Goal: Task Accomplishment & Management: Complete application form

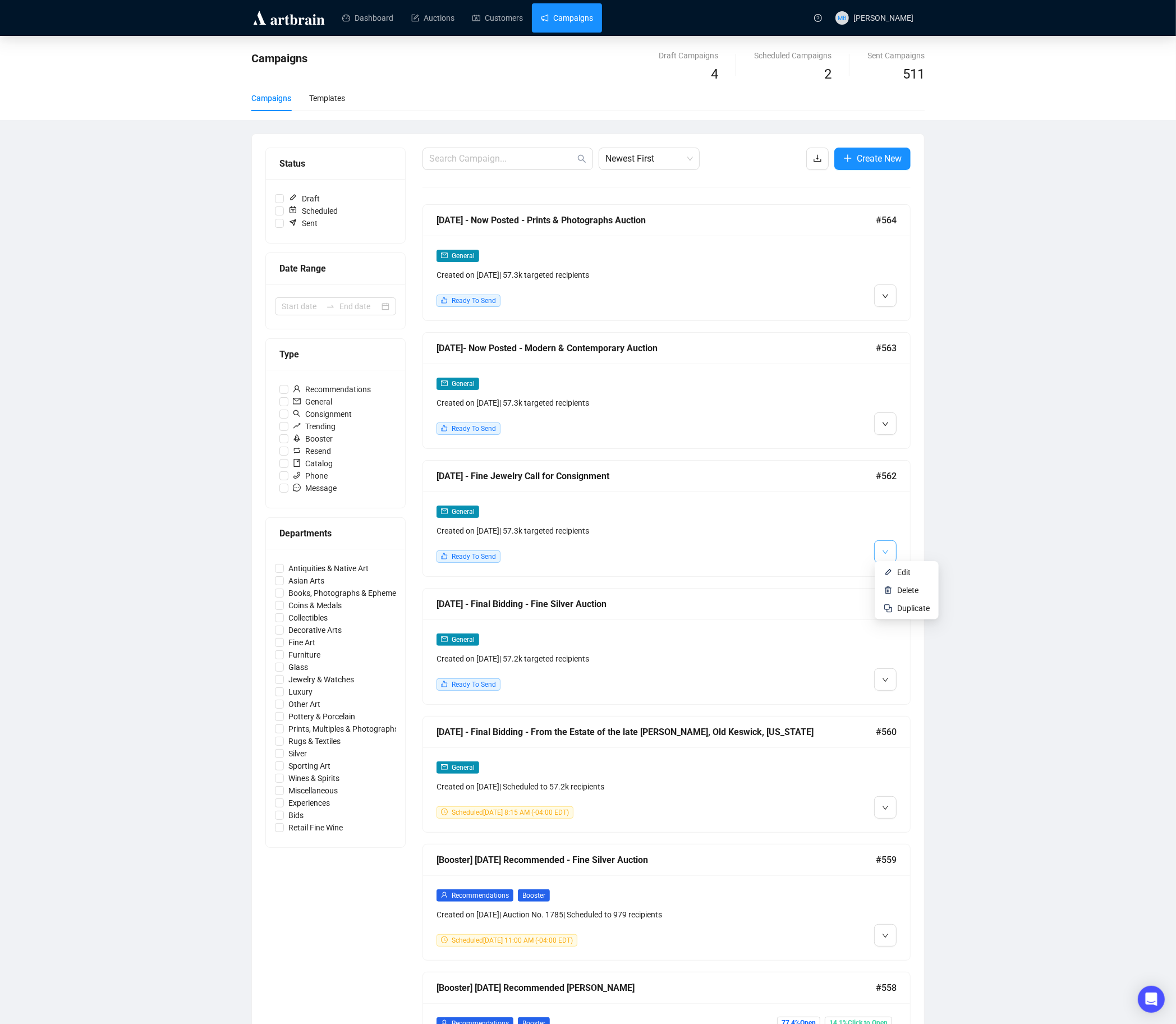
click at [884, 550] on icon "down" at bounding box center [885, 551] width 5 height 4
drag, startPoint x: 900, startPoint y: 570, endPoint x: 892, endPoint y: 570, distance: 8.0
click at [900, 570] on span "Edit" at bounding box center [904, 573] width 14 height 9
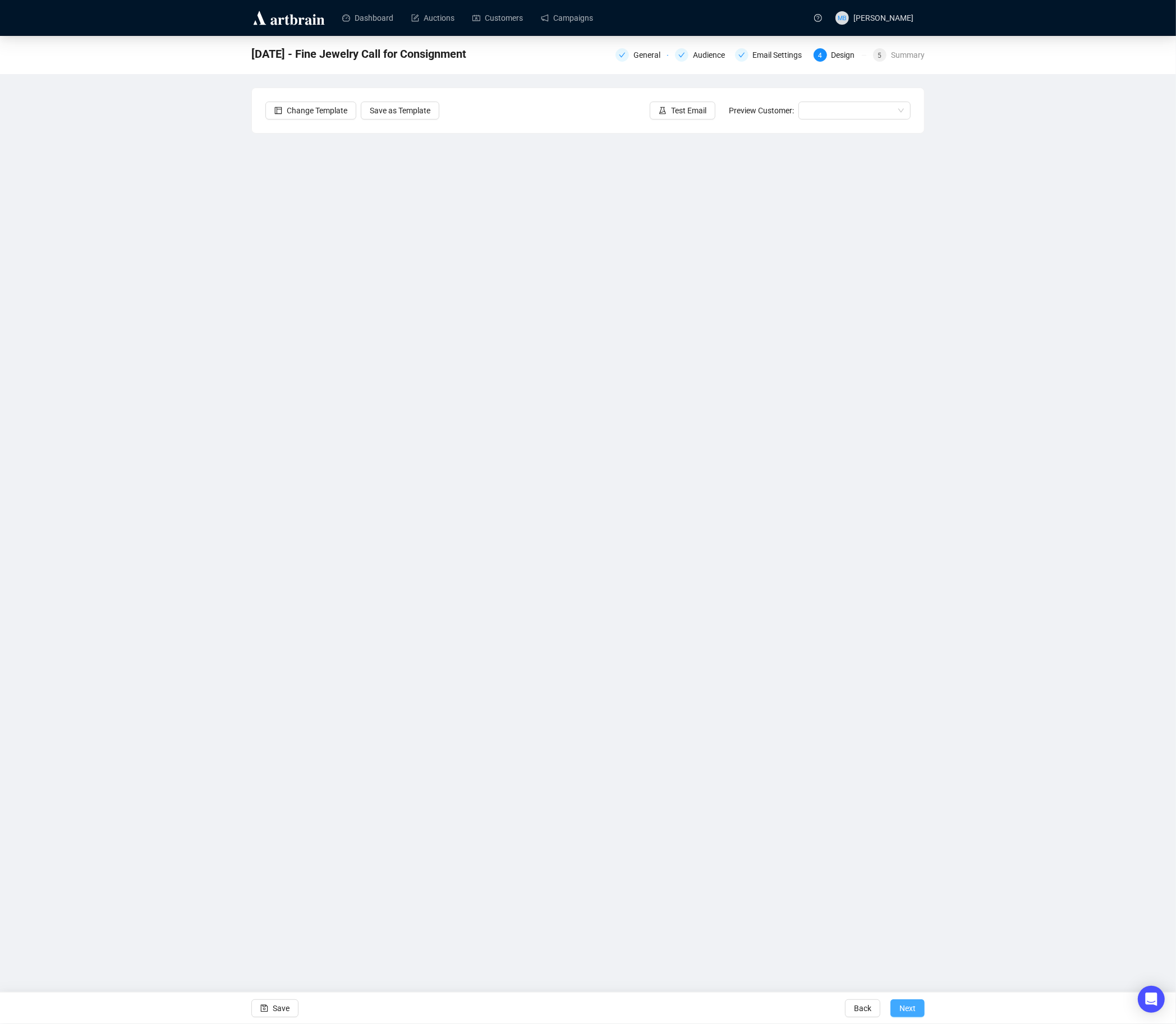
click at [913, 1004] on span "Next" at bounding box center [907, 1008] width 16 height 31
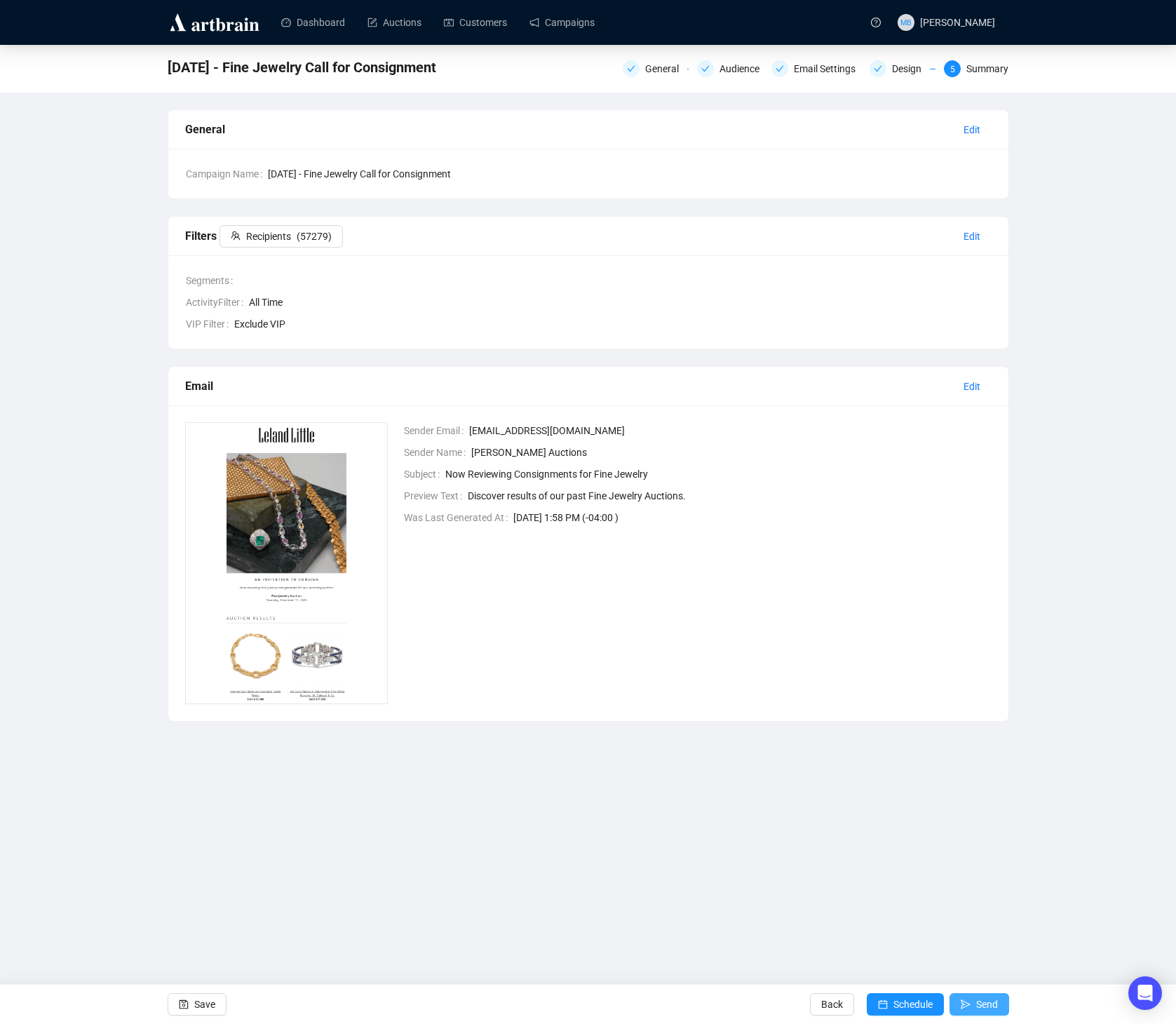
click at [914, 1003] on span "Schedule" at bounding box center [913, 1004] width 39 height 39
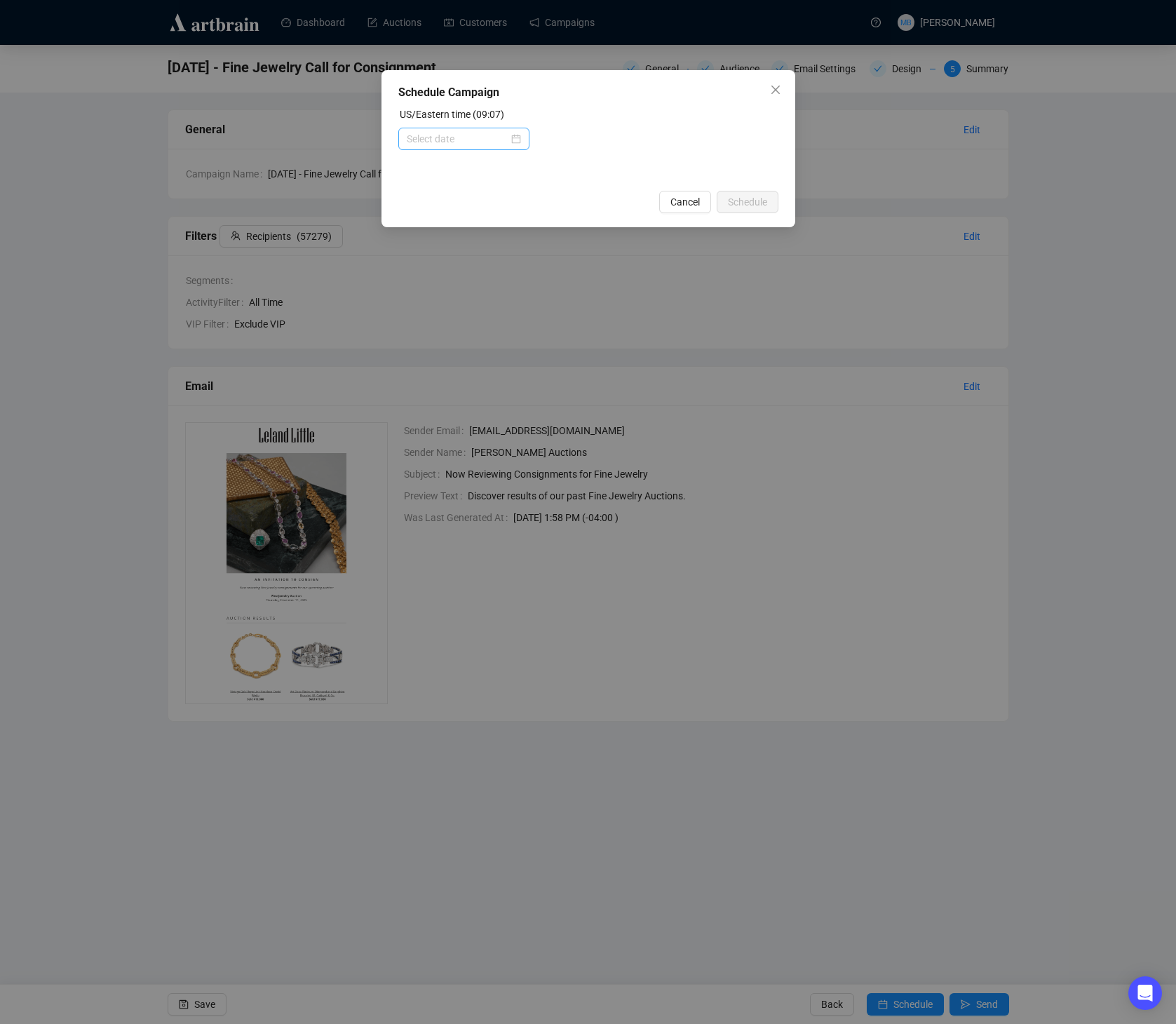
click at [514, 138] on div at bounding box center [464, 138] width 115 height 15
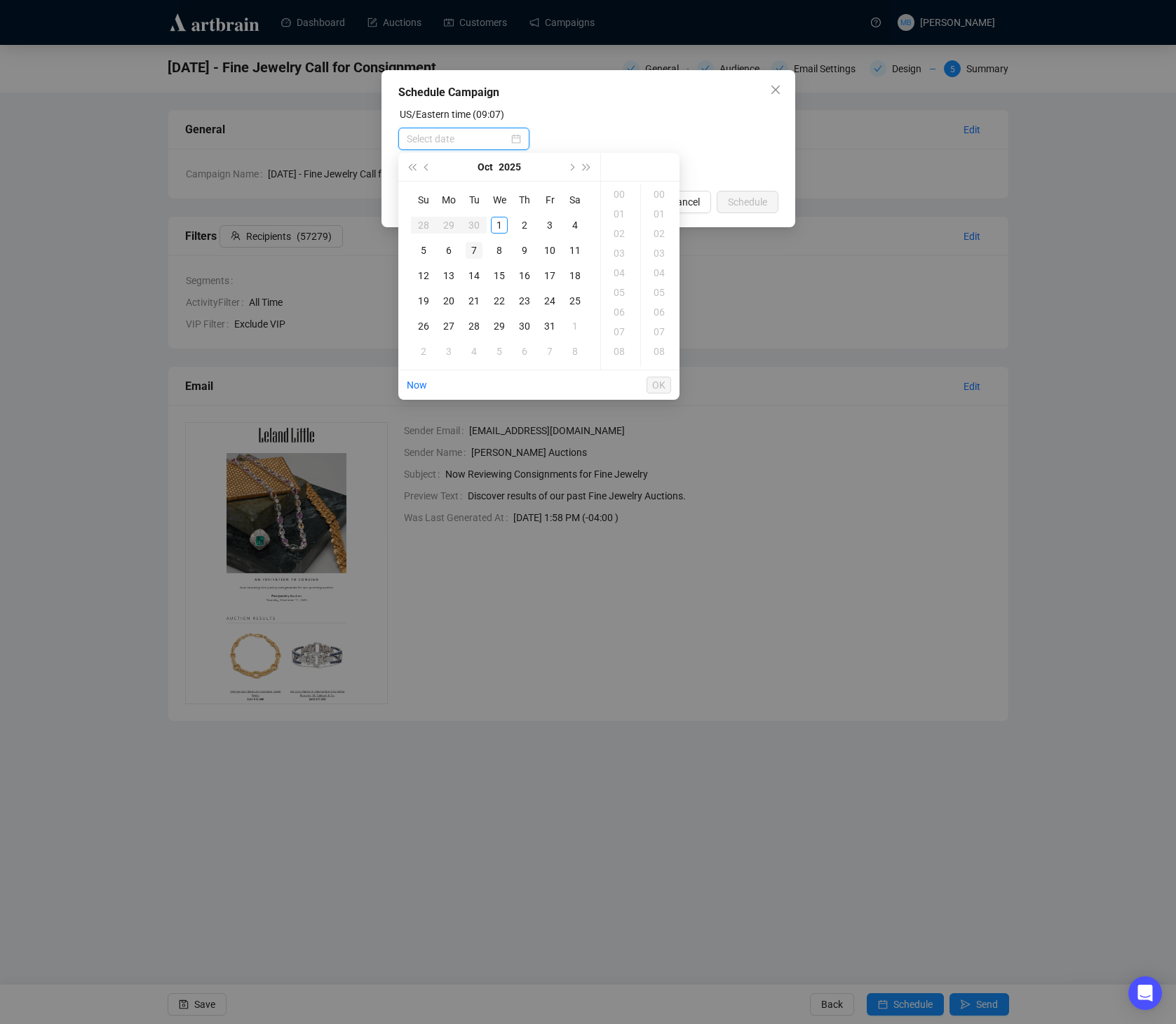
type input "[DATE] 00:00"
click at [447, 253] on div "6" at bounding box center [449, 251] width 17 height 17
click at [623, 318] on div "09" at bounding box center [620, 316] width 33 height 20
click at [659, 311] on div "30" at bounding box center [661, 312] width 33 height 20
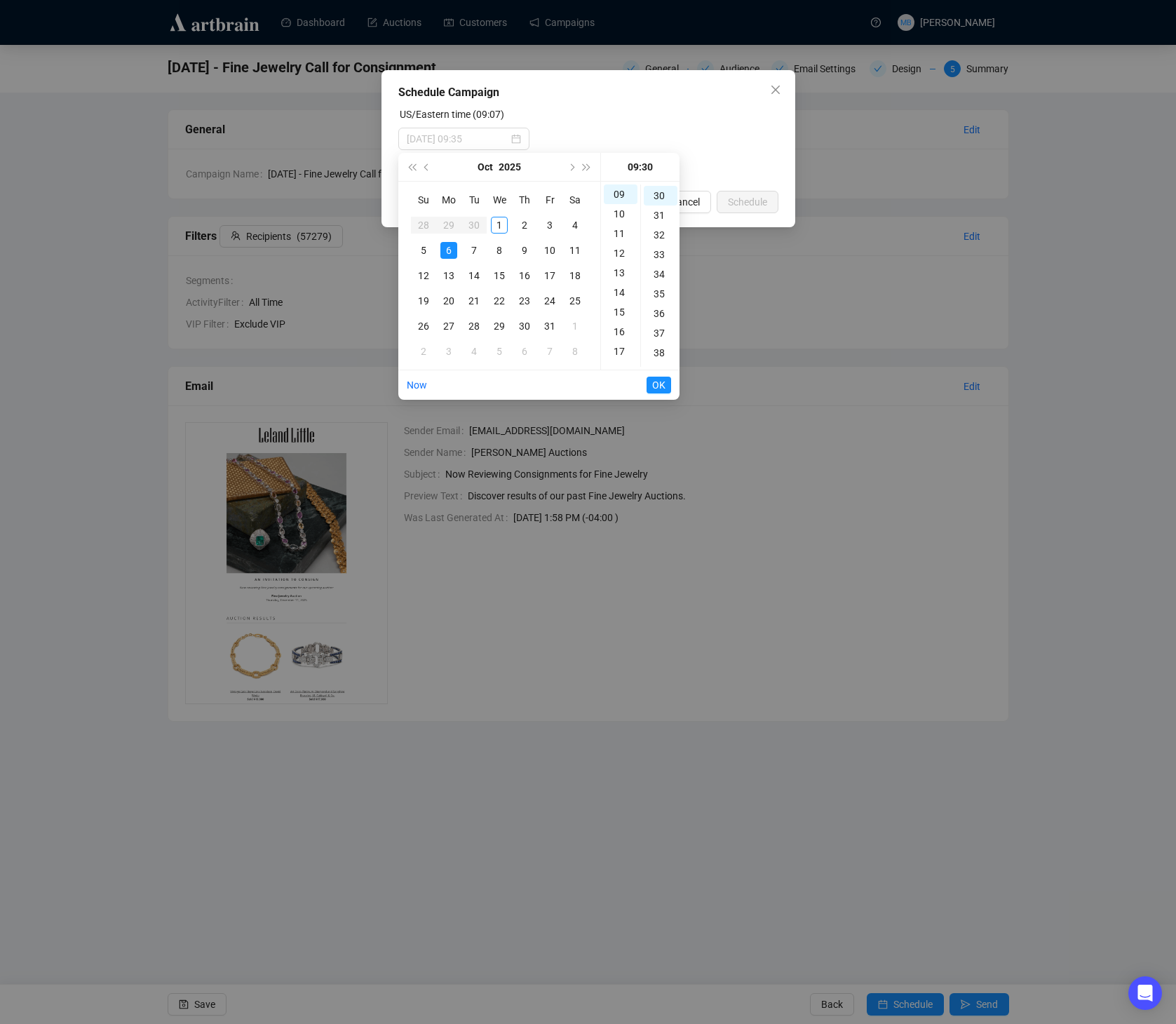
type input "[DATE] 09:30"
click at [712, 157] on form "US/Eastern time (09:07) [DATE] 09:30" at bounding box center [588, 144] width 380 height 75
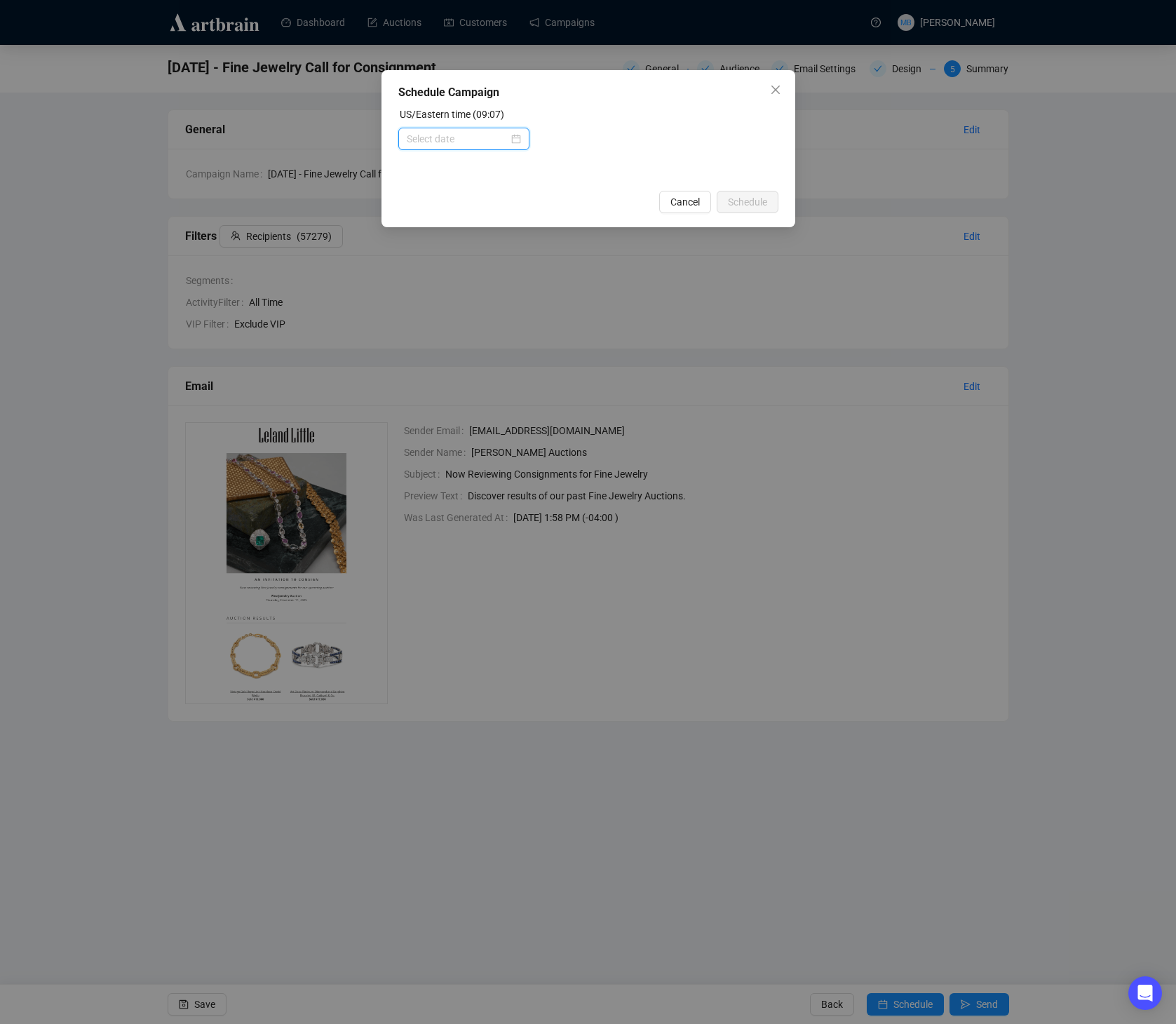
click at [488, 139] on input at bounding box center [457, 138] width 102 height 15
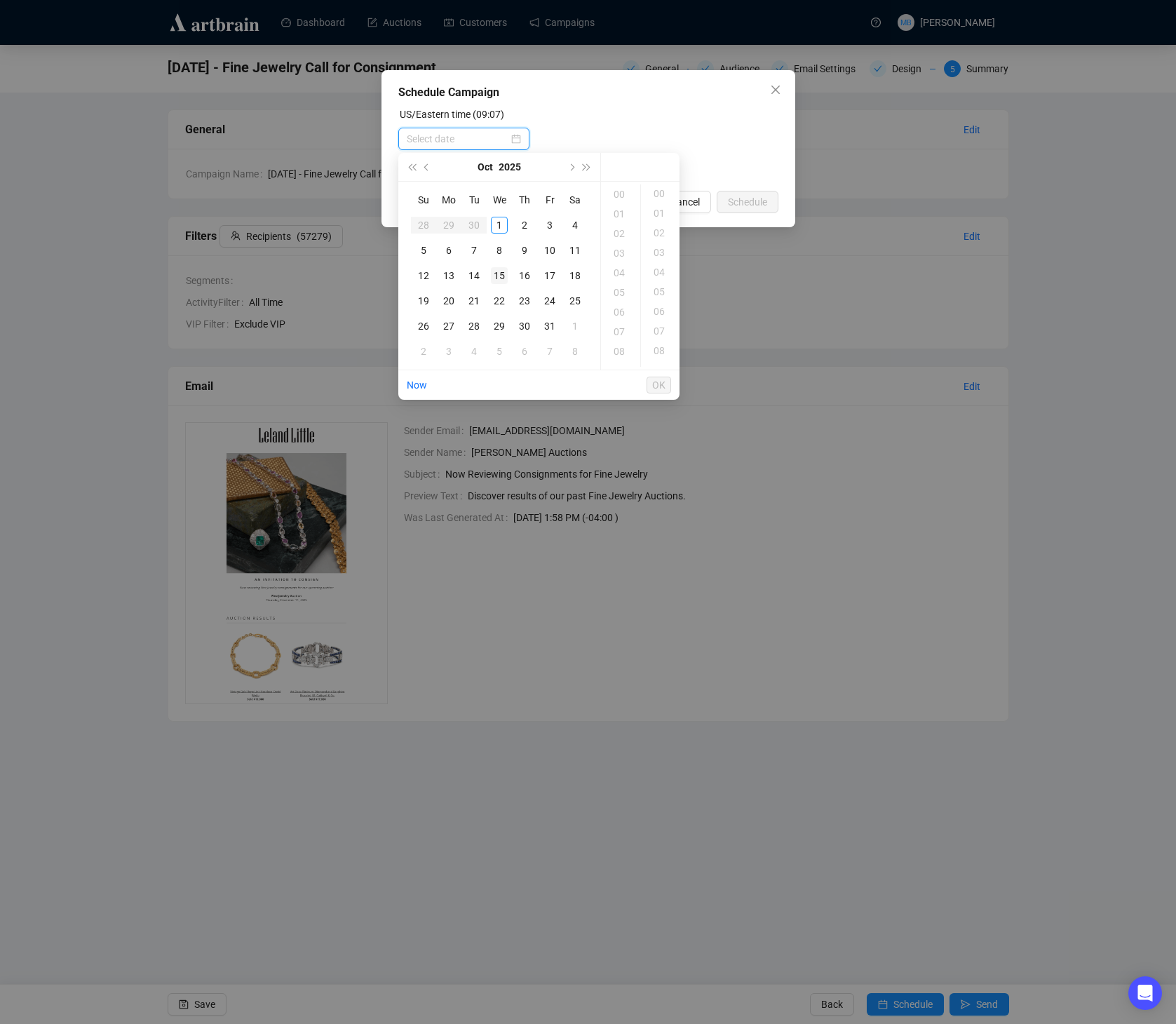
scroll to position [0, 0]
click at [452, 253] on div "6" at bounding box center [449, 251] width 17 height 17
click at [620, 344] on div "09" at bounding box center [620, 337] width 33 height 20
click at [658, 288] on div "30" at bounding box center [661, 285] width 33 height 20
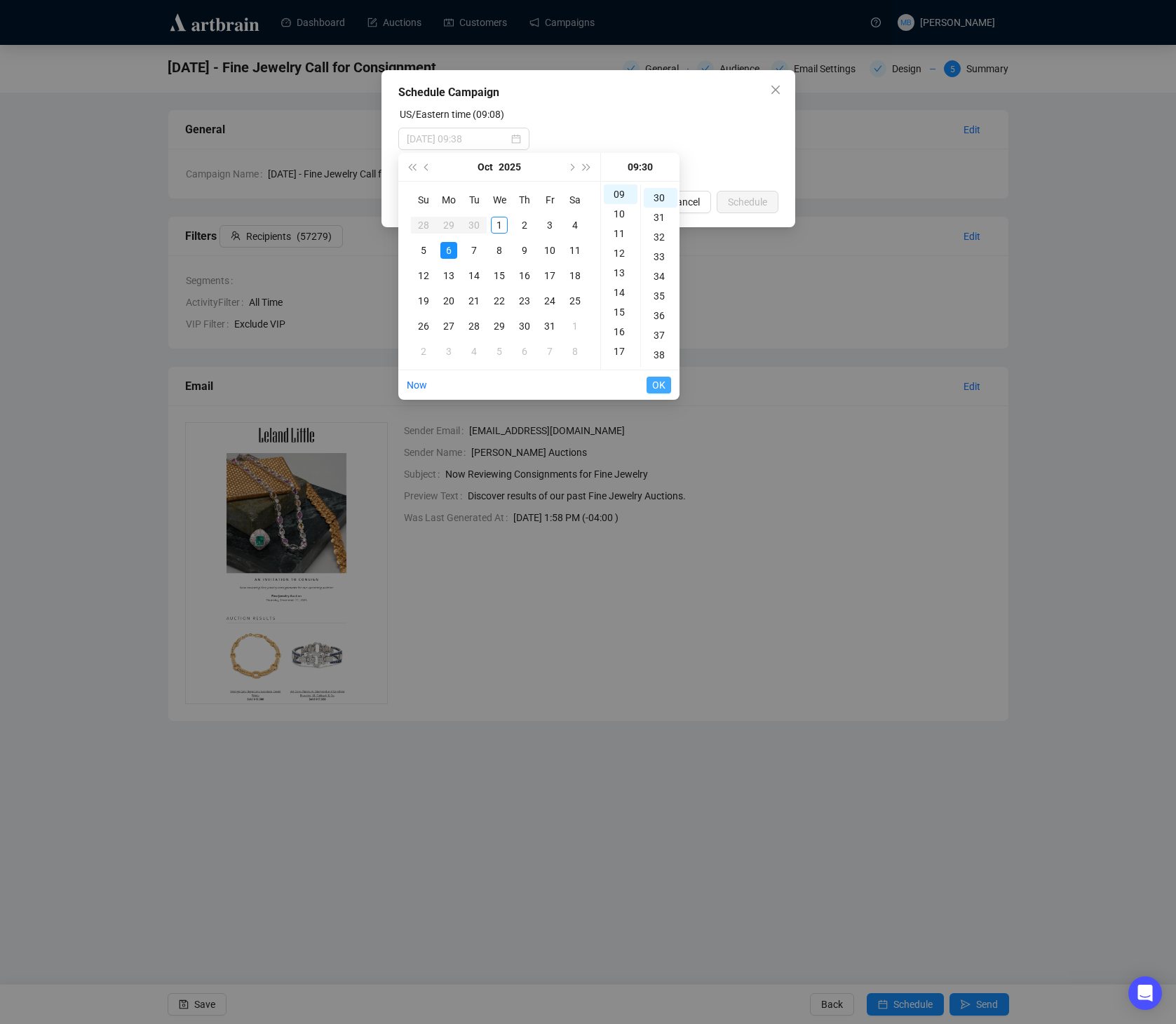
scroll to position [589, 0]
type input "[DATE] 09:30"
click at [654, 385] on span "OK" at bounding box center [659, 385] width 13 height 27
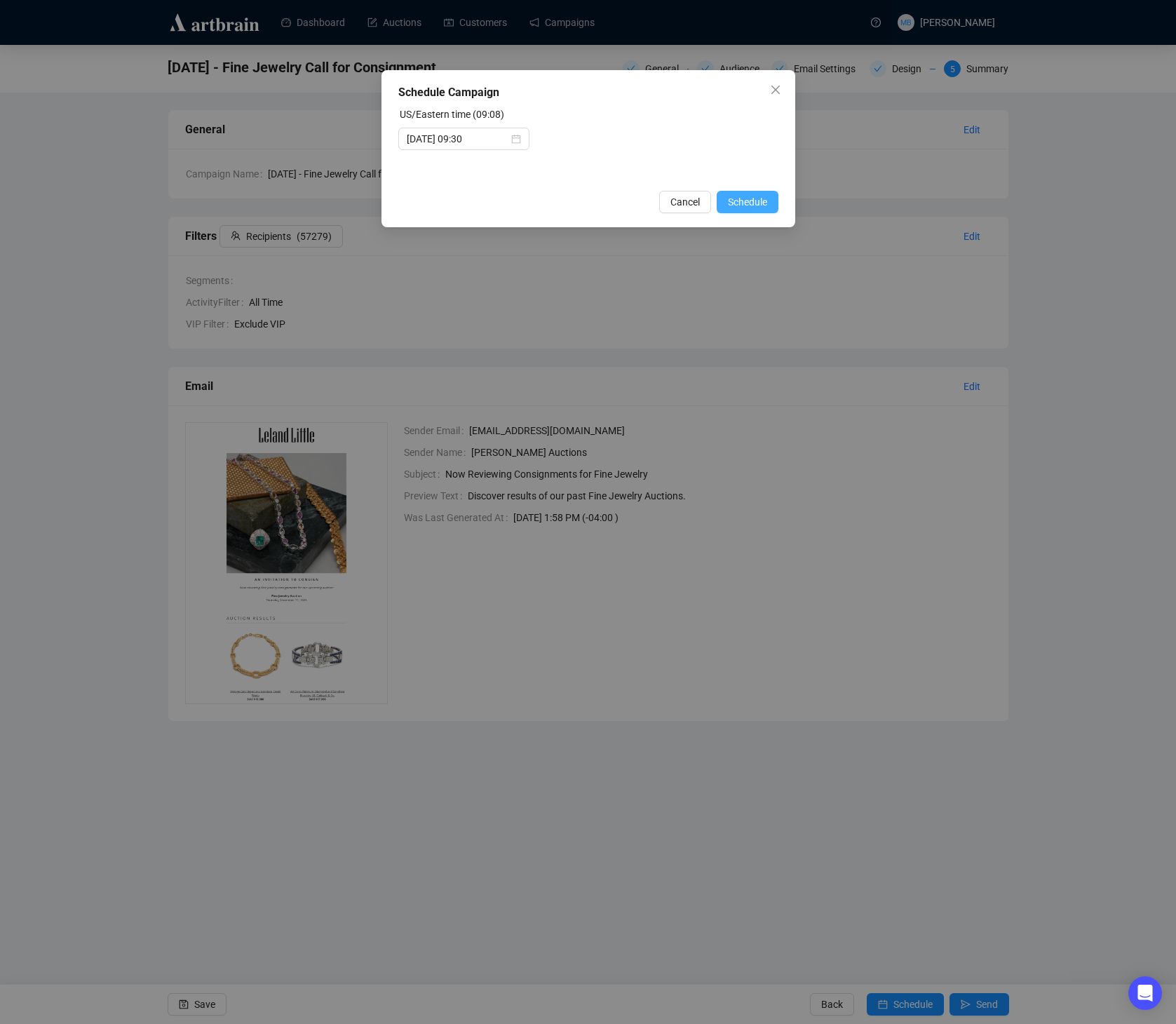
click at [746, 199] on span "Schedule" at bounding box center [747, 202] width 39 height 15
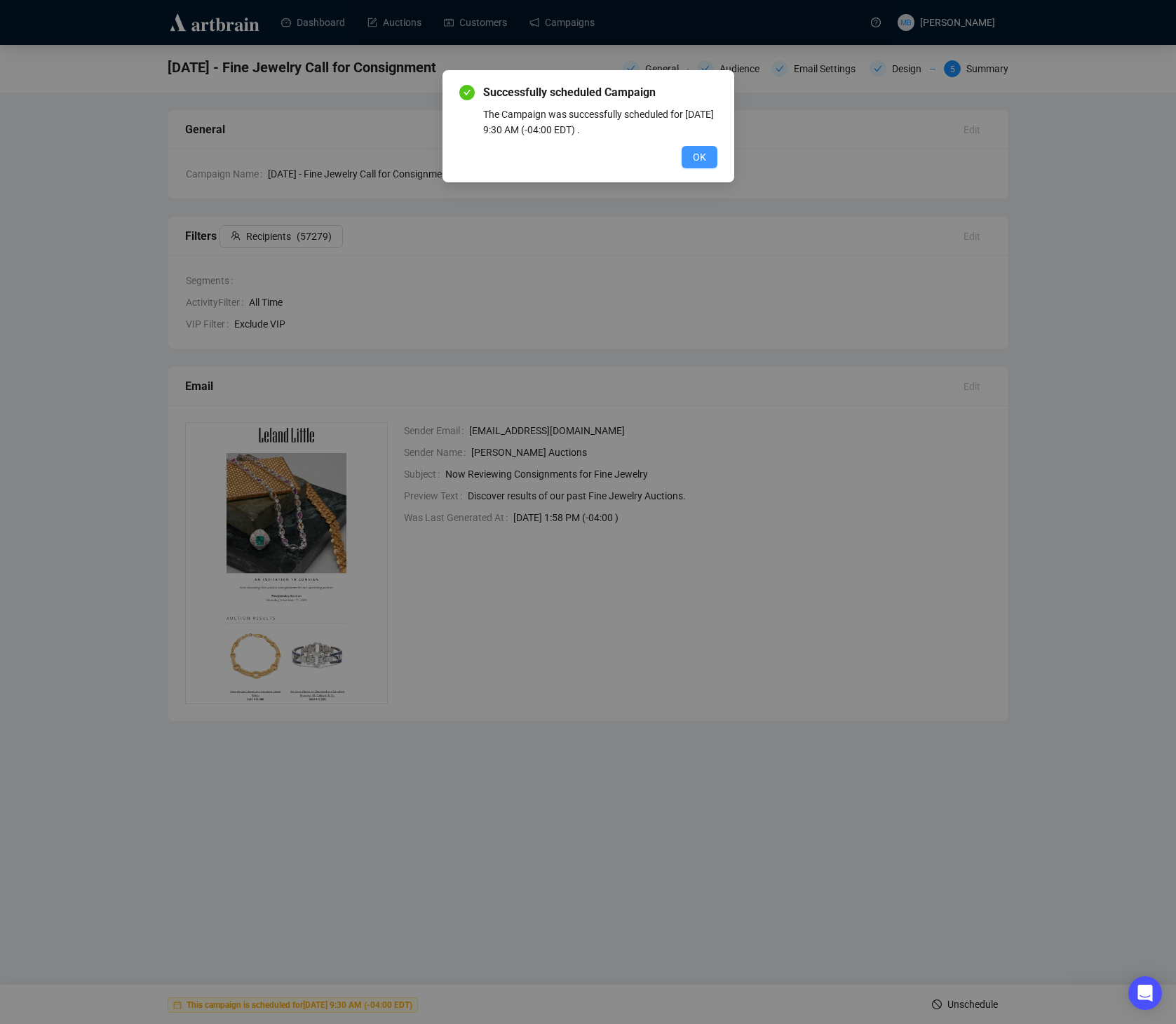
click at [690, 157] on button "OK" at bounding box center [699, 157] width 35 height 23
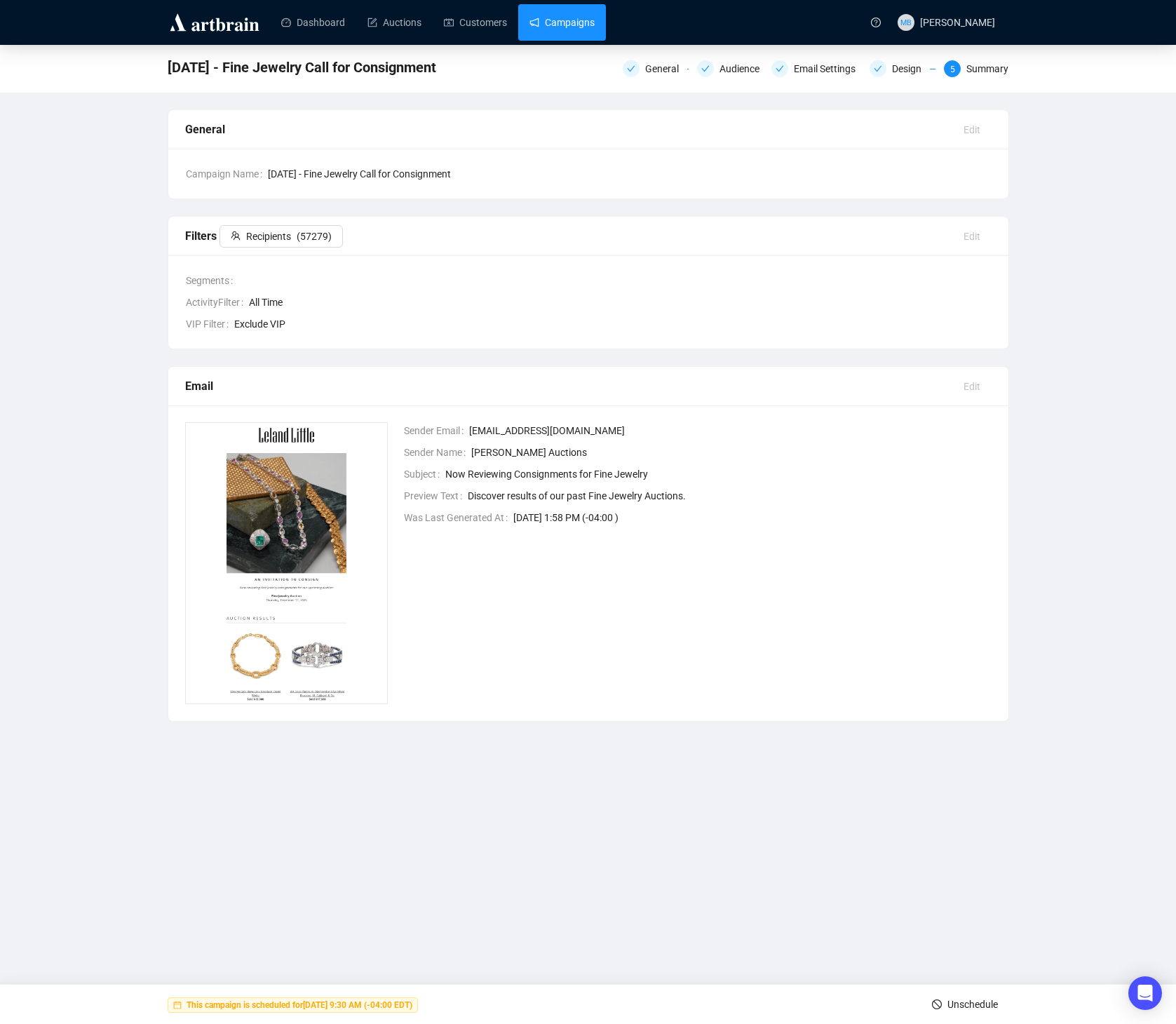
click at [573, 27] on link "Campaigns" at bounding box center [562, 22] width 65 height 36
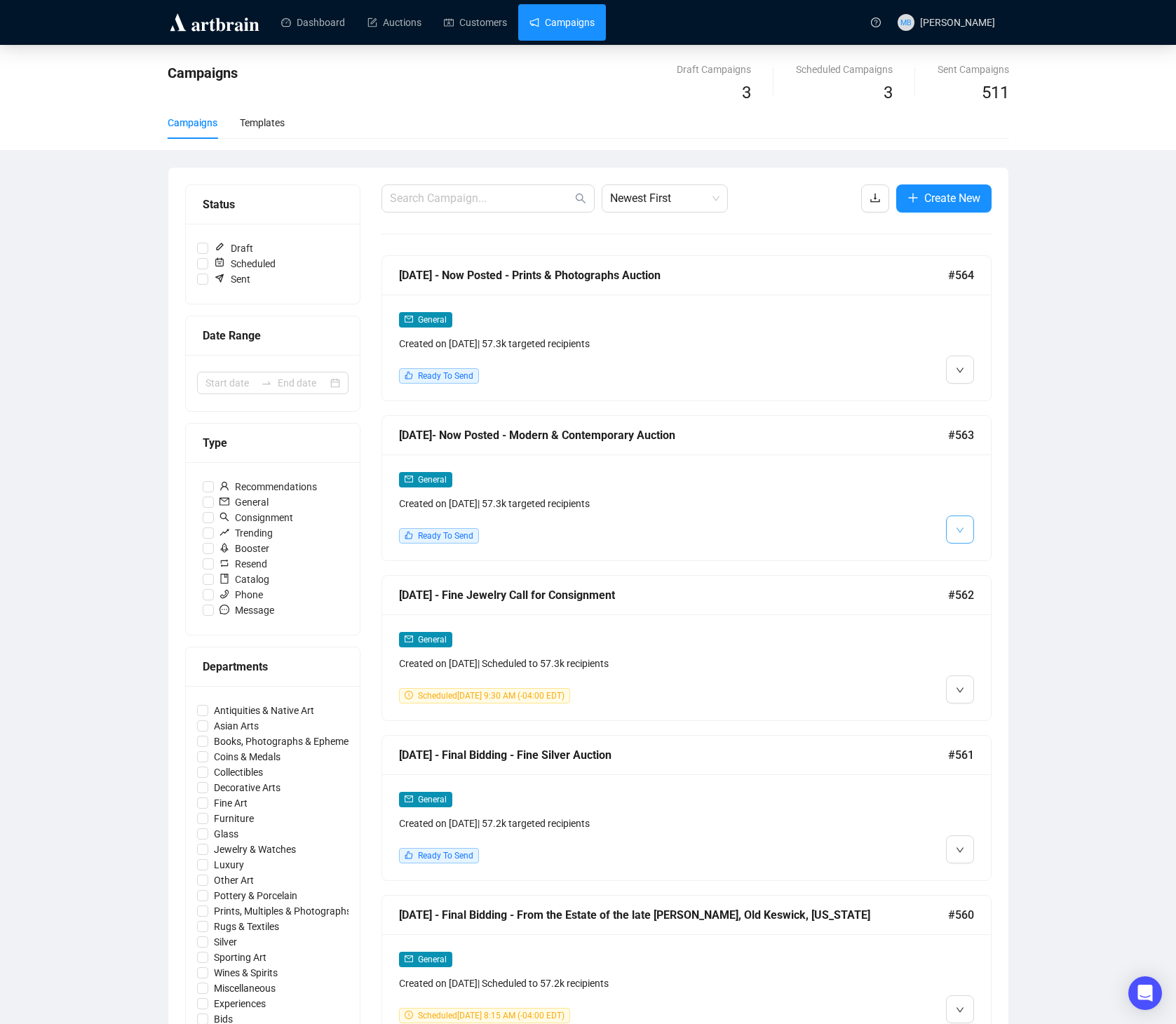
click at [956, 530] on icon "down" at bounding box center [960, 530] width 9 height 9
click at [969, 564] on li "Edit" at bounding box center [986, 560] width 74 height 23
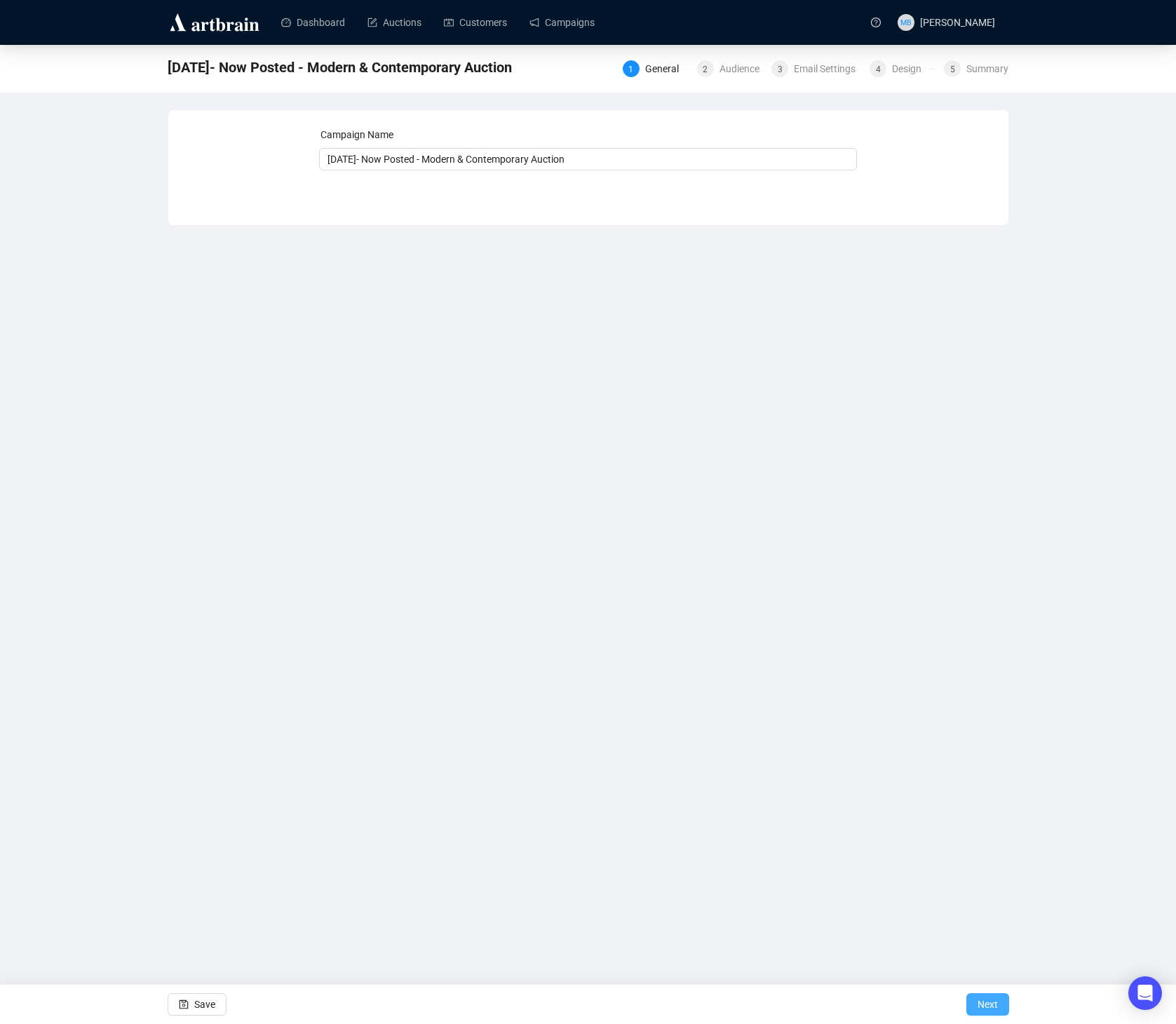
click at [984, 1008] on span "Next" at bounding box center [987, 1004] width 20 height 39
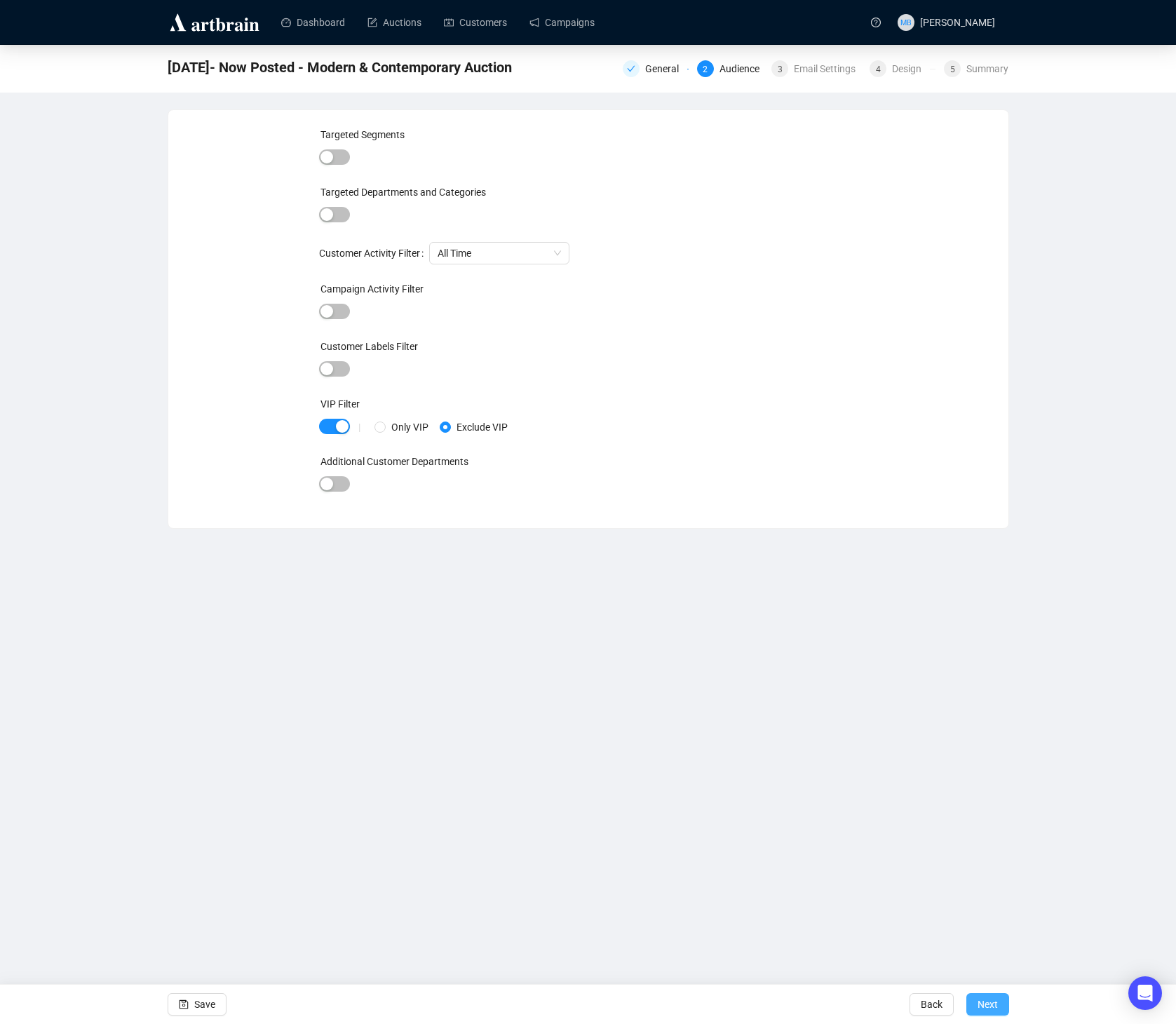
click at [982, 1007] on span "Next" at bounding box center [987, 1004] width 20 height 39
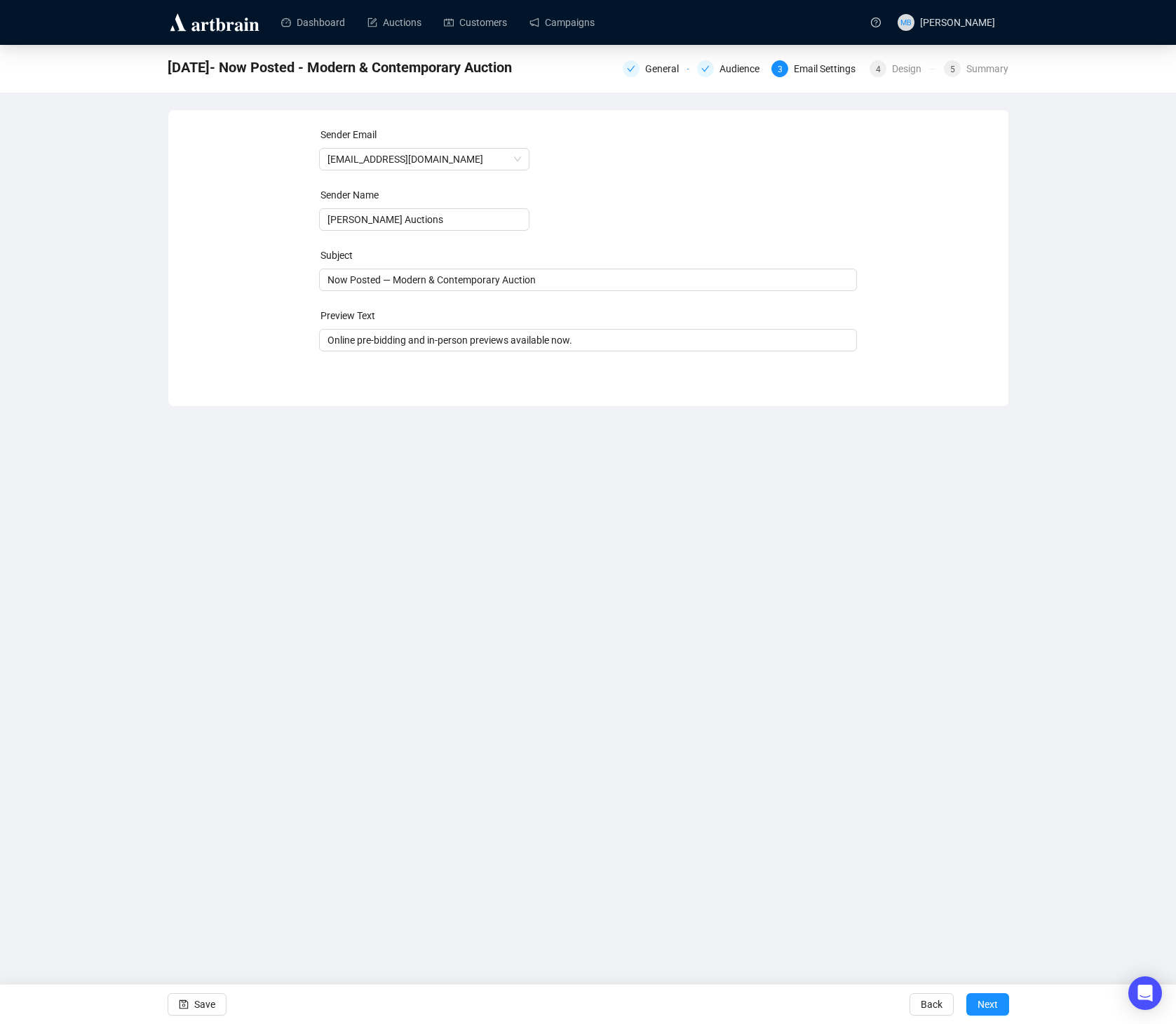
click at [982, 1007] on span "Next" at bounding box center [987, 1004] width 20 height 39
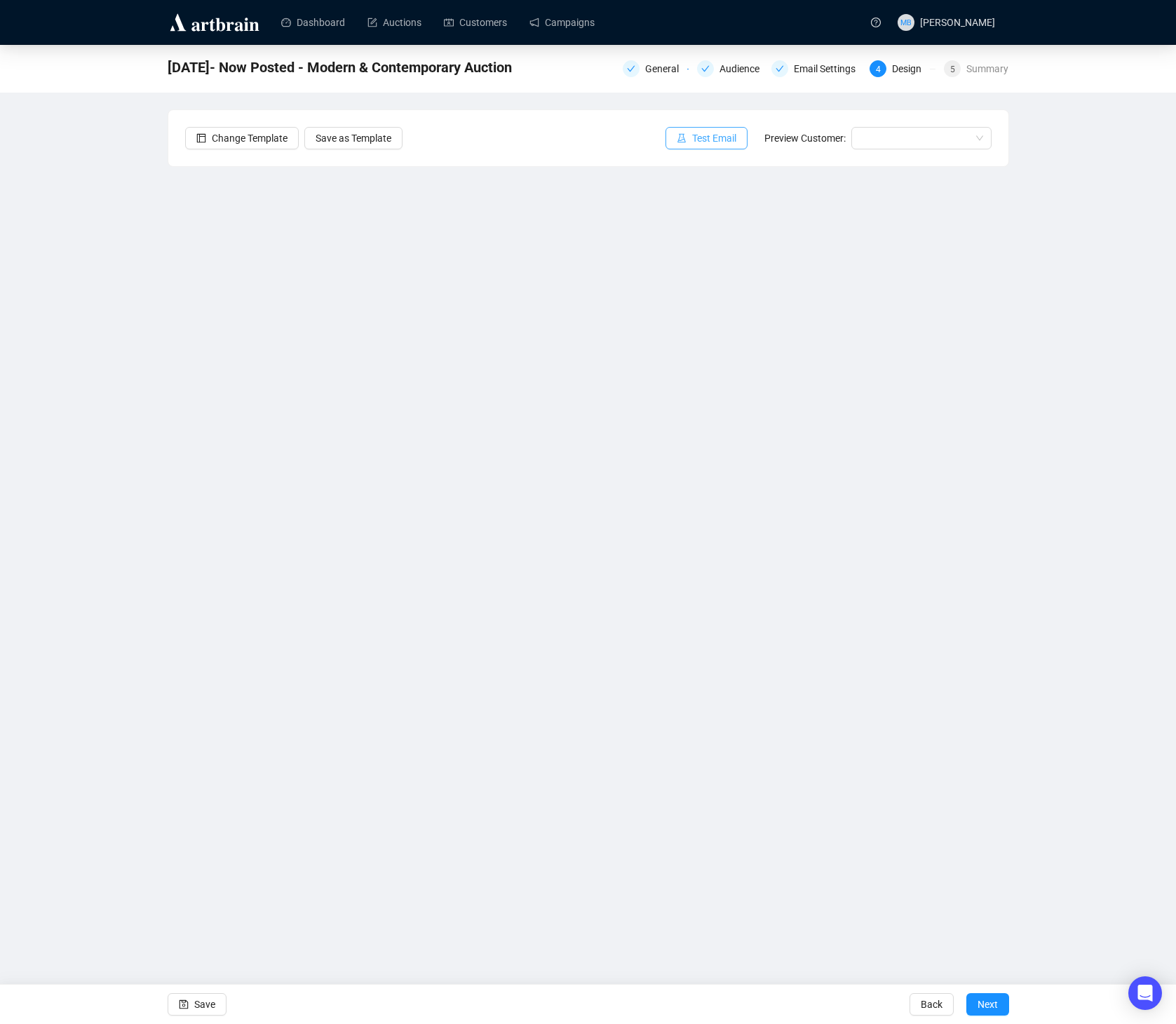
click at [715, 137] on span "Test Email" at bounding box center [714, 138] width 44 height 15
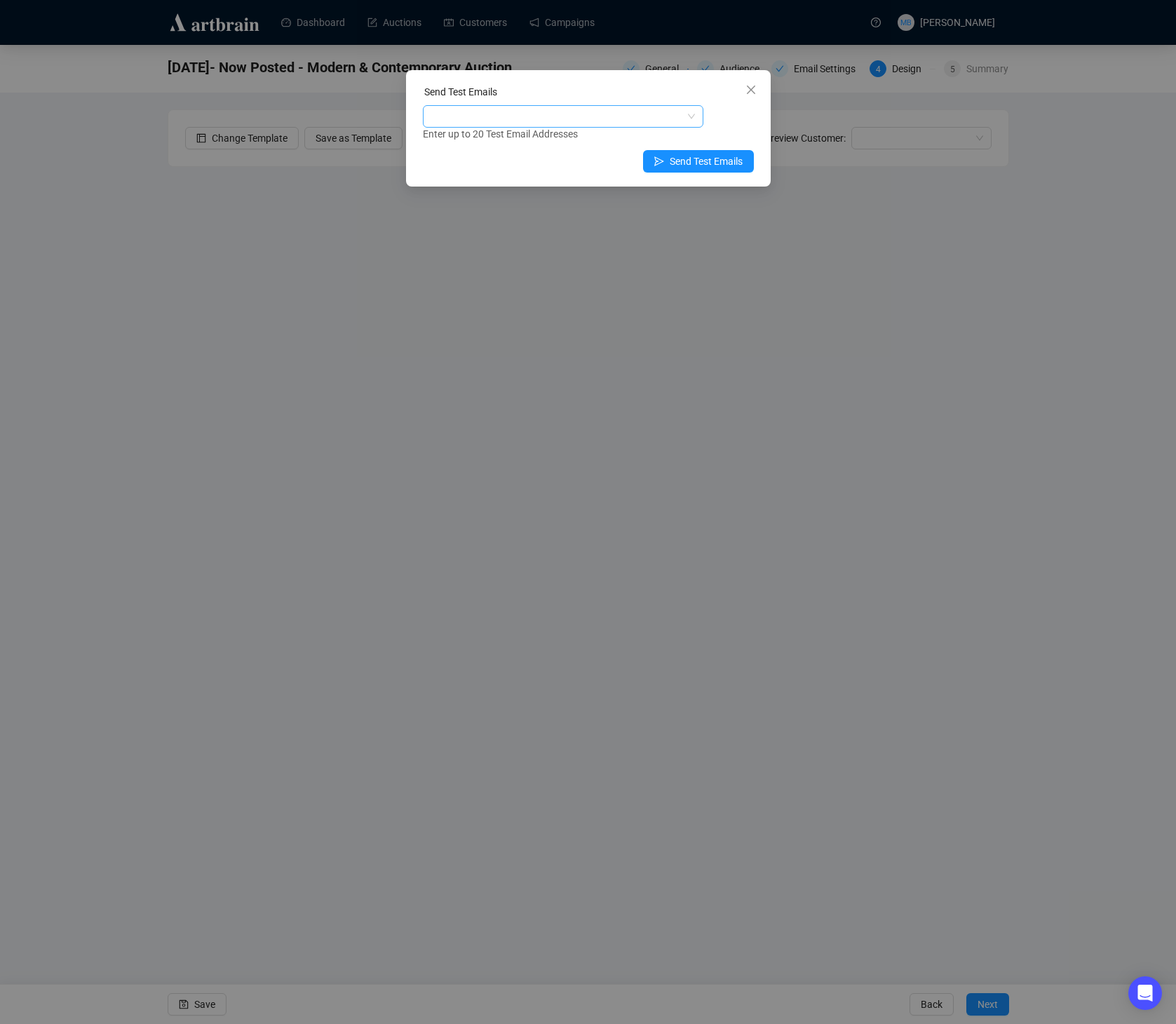
click at [644, 123] on div at bounding box center [556, 116] width 261 height 20
type input "luke"
click at [521, 171] on div "[EMAIL_ADDRESS][DOMAIN_NAME]" at bounding box center [563, 167] width 258 height 15
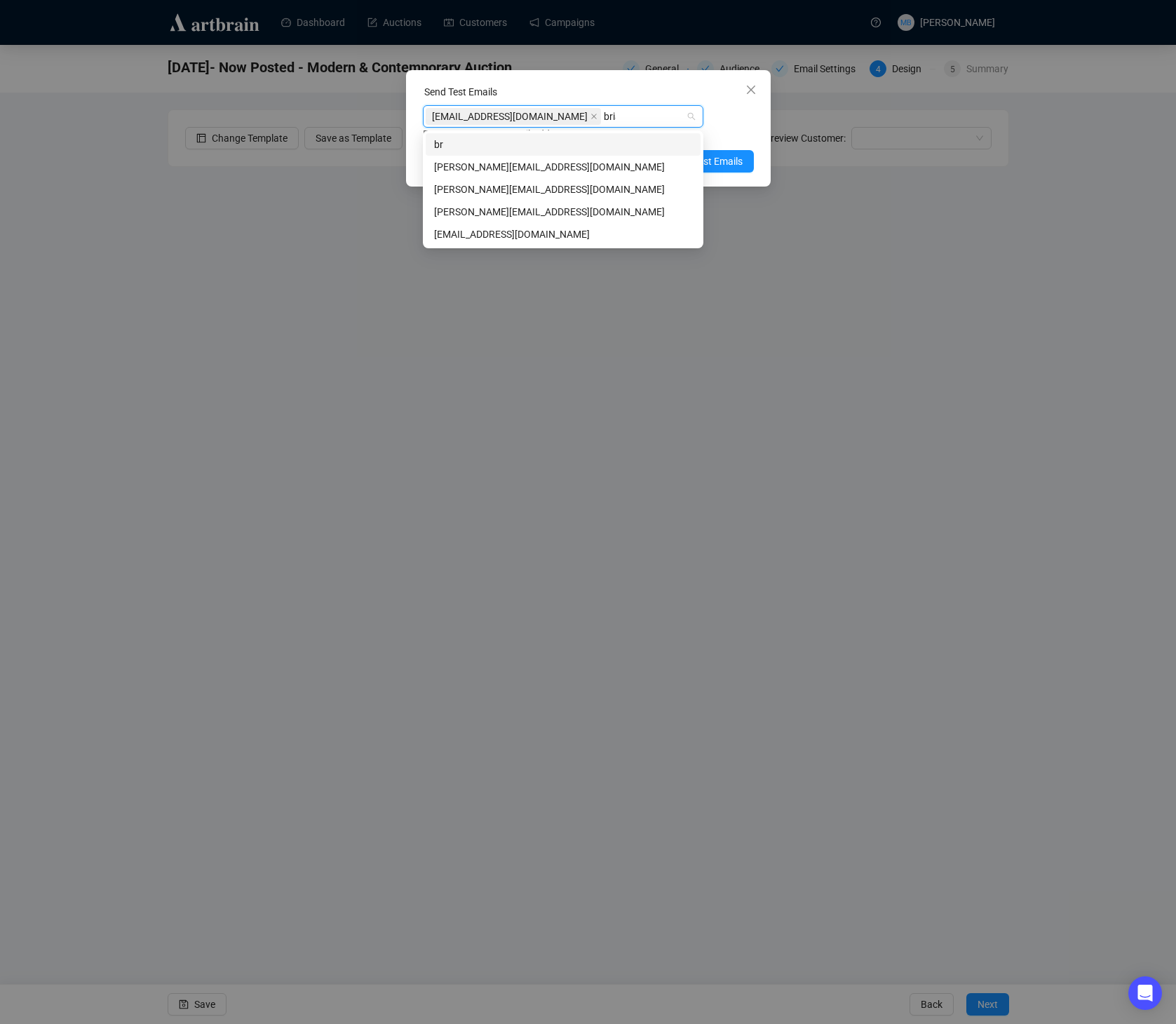
type input "[PERSON_NAME]"
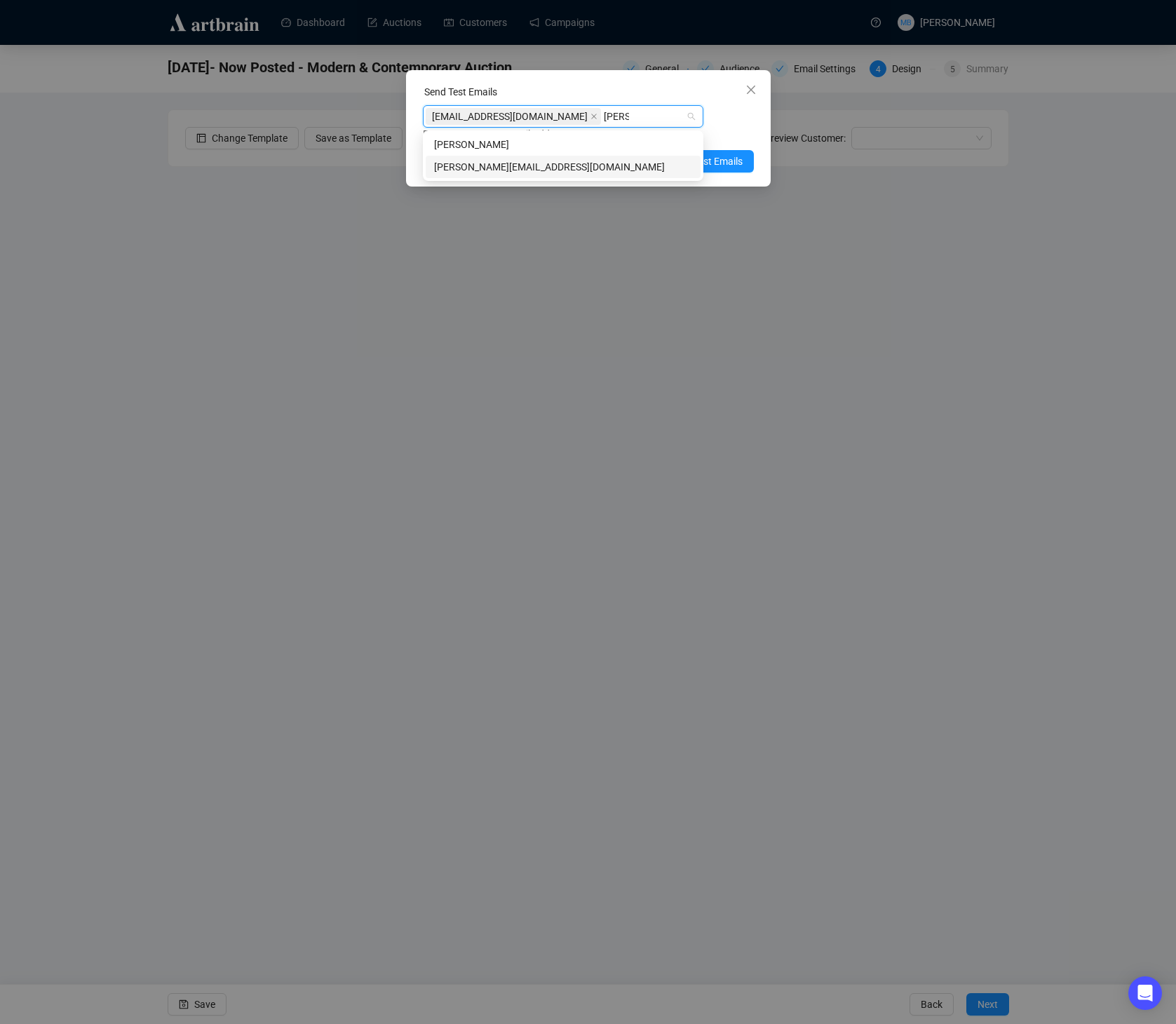
click at [514, 166] on div "[PERSON_NAME][EMAIL_ADDRESS][DOMAIN_NAME]" at bounding box center [563, 167] width 258 height 15
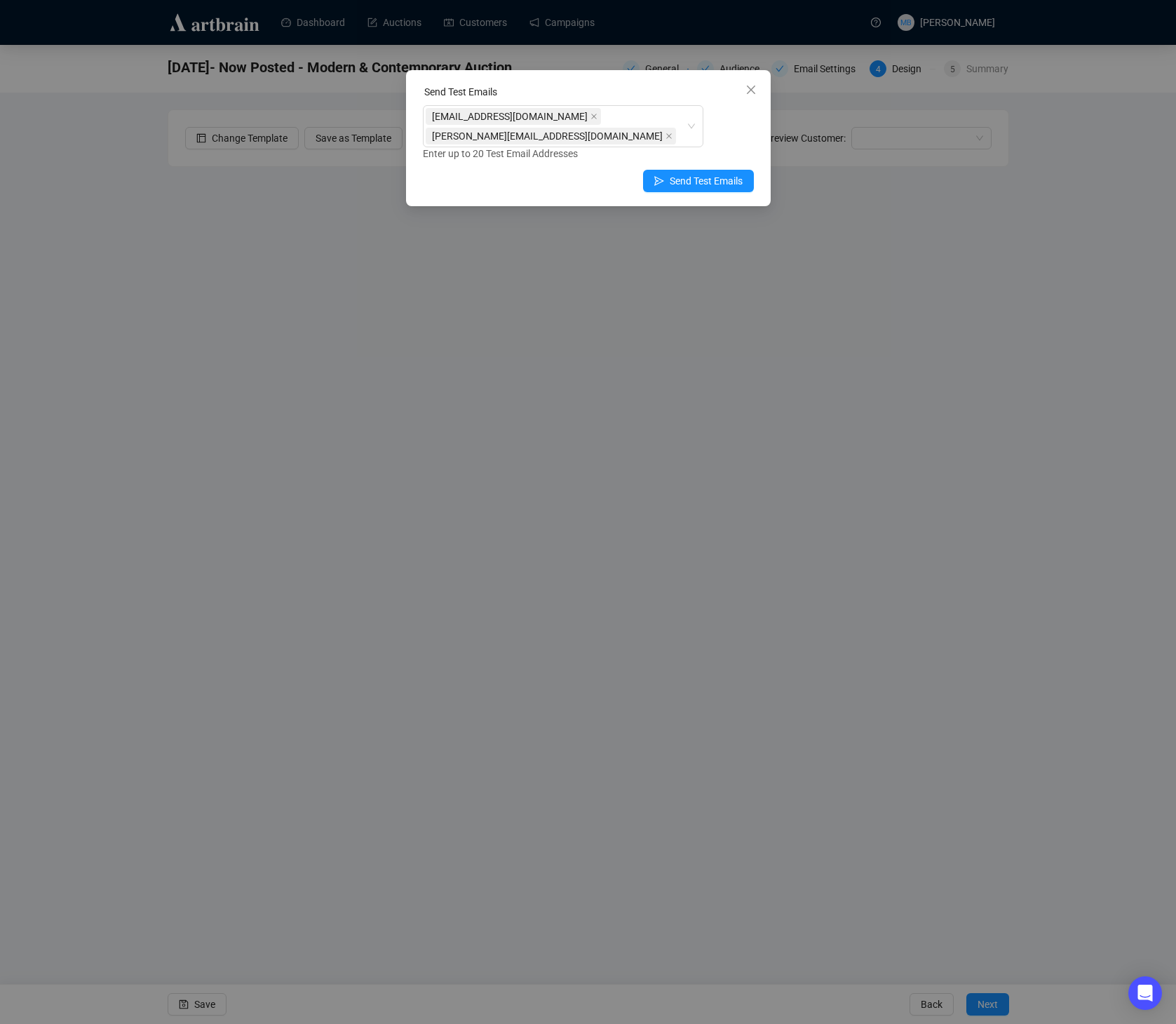
click at [738, 123] on div "[EMAIL_ADDRESS][DOMAIN_NAME] [PERSON_NAME][EMAIL_ADDRESS][DOMAIN_NAME] Enter up…" at bounding box center [588, 133] width 331 height 56
click at [750, 94] on icon "close" at bounding box center [751, 90] width 11 height 11
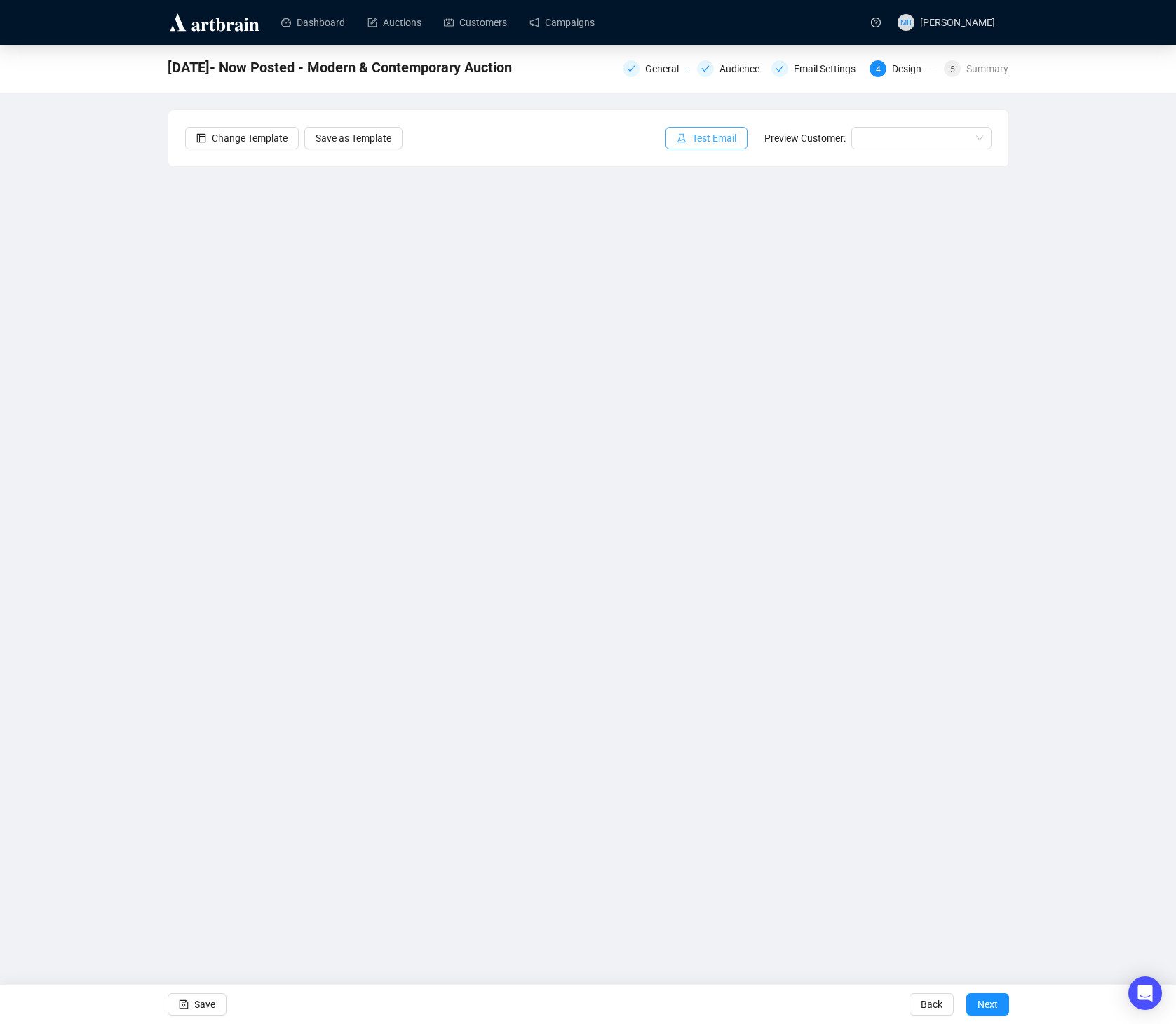
click at [705, 141] on span "Test Email" at bounding box center [714, 138] width 44 height 15
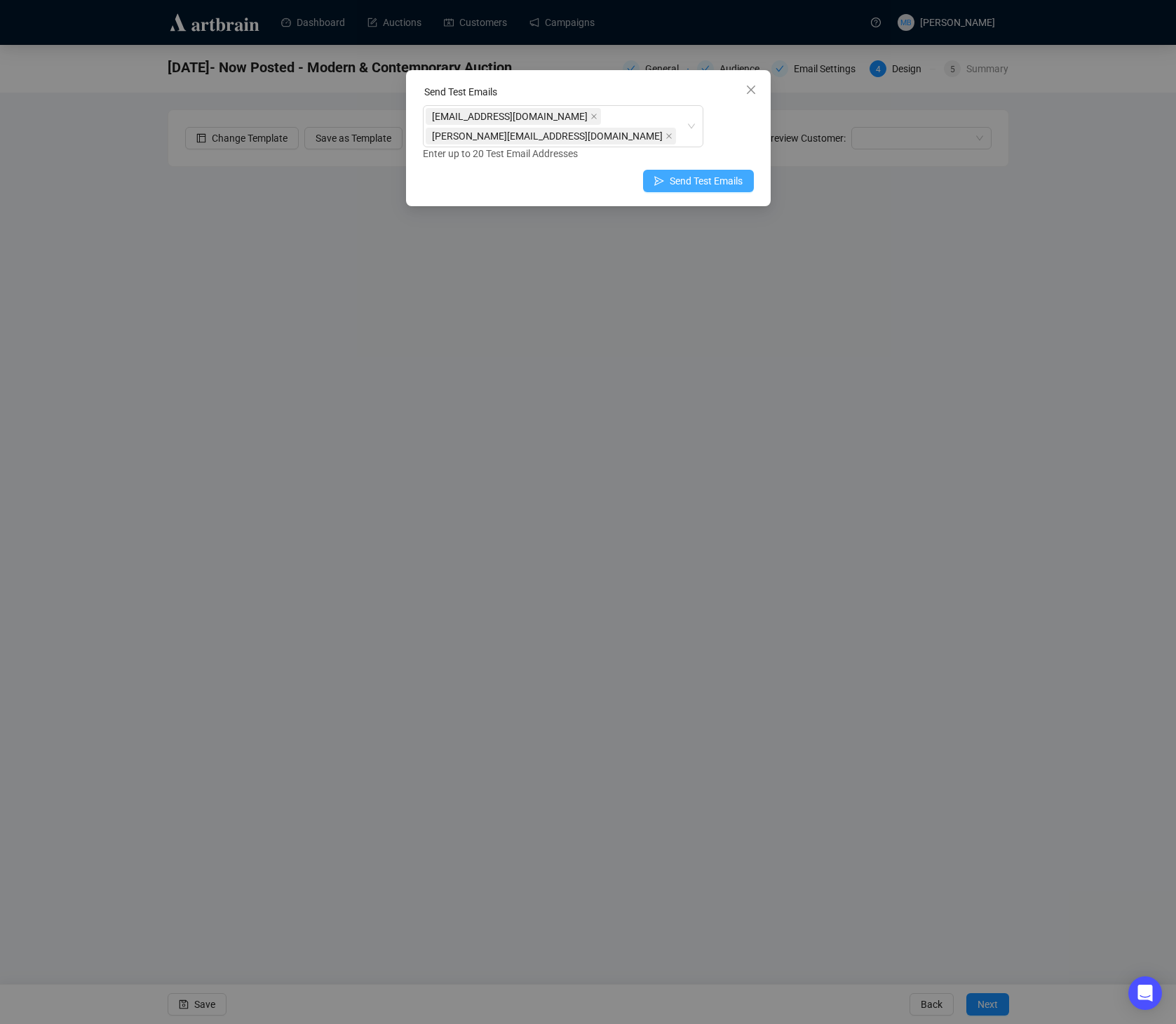
click at [688, 173] on span "Send Test Emails" at bounding box center [706, 180] width 73 height 15
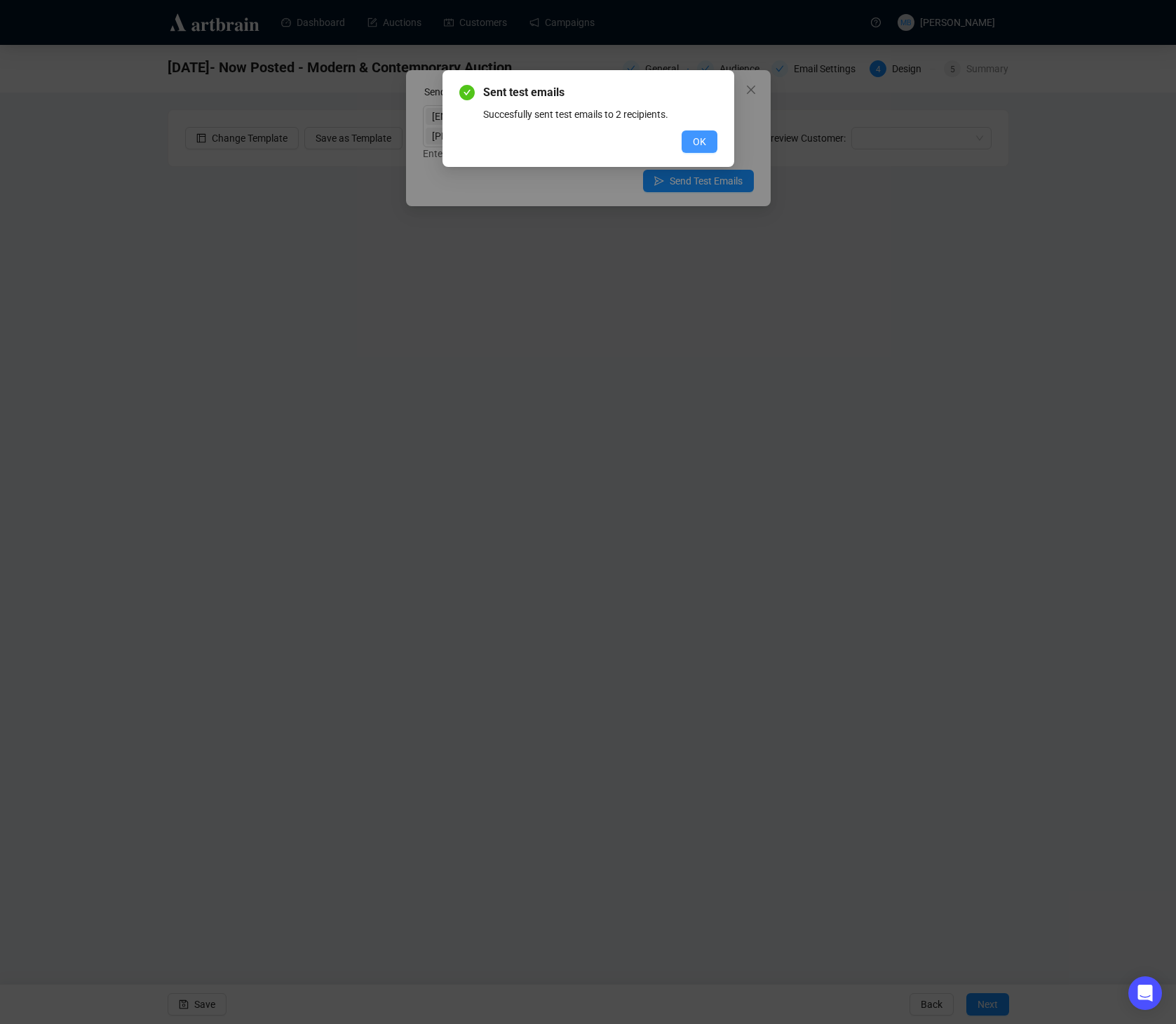
click at [694, 141] on span "OK" at bounding box center [700, 141] width 13 height 15
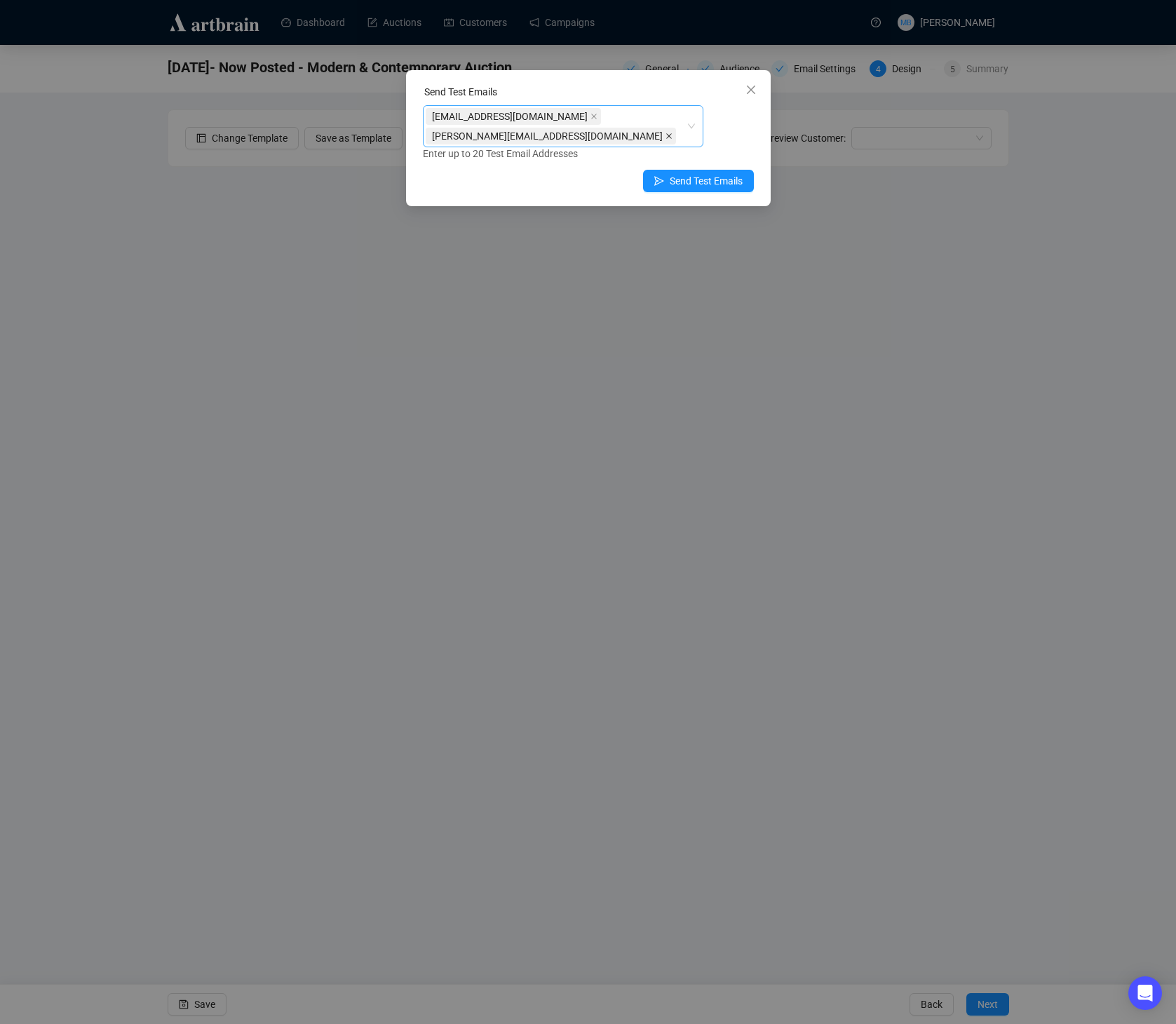
click at [665, 133] on icon "close" at bounding box center [668, 136] width 7 height 7
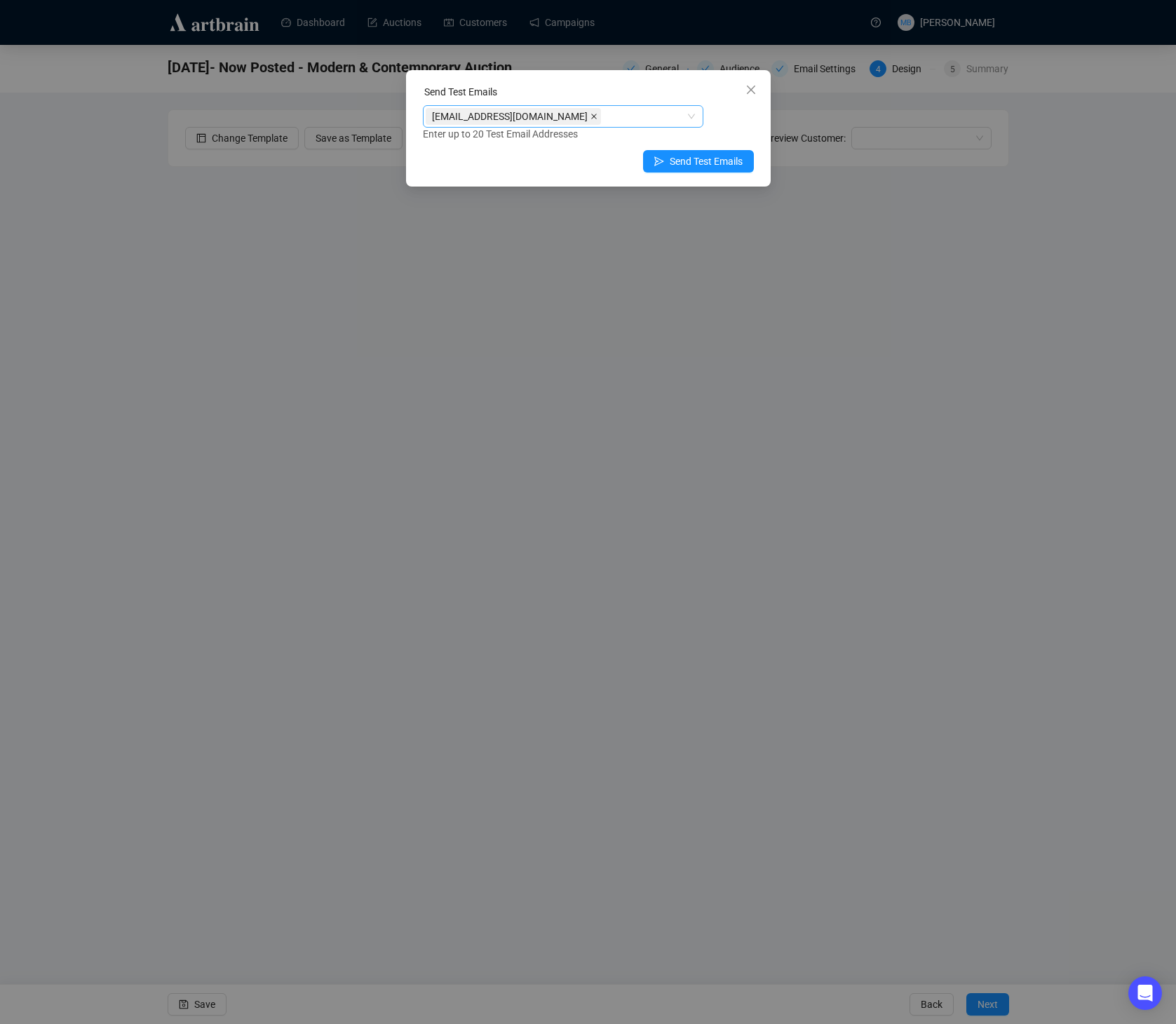
click at [591, 117] on icon "close" at bounding box center [594, 115] width 7 height 7
click at [536, 117] on div at bounding box center [556, 116] width 261 height 20
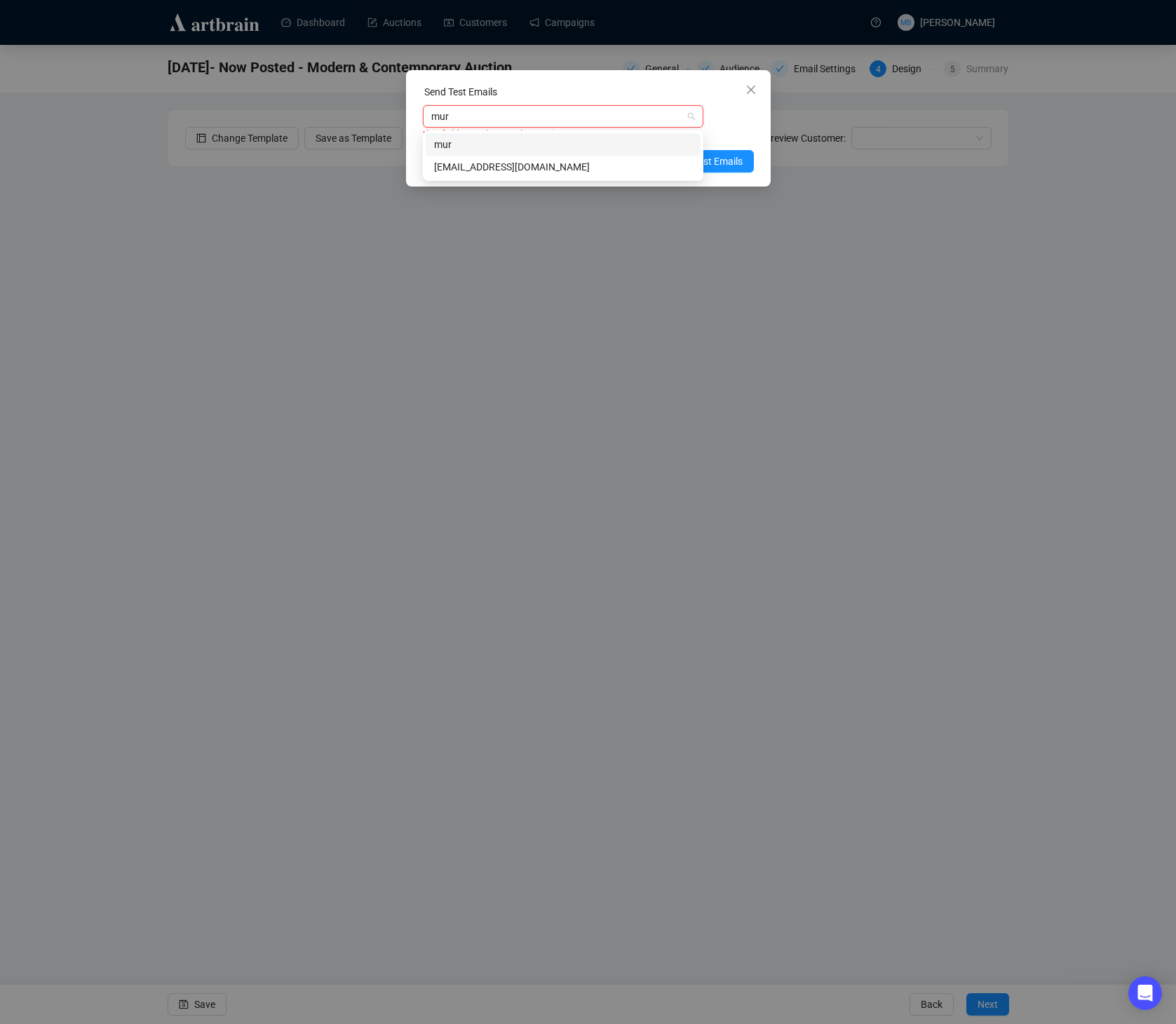
type input "muri"
click at [556, 171] on div "[EMAIL_ADDRESS][DOMAIN_NAME]" at bounding box center [563, 167] width 258 height 15
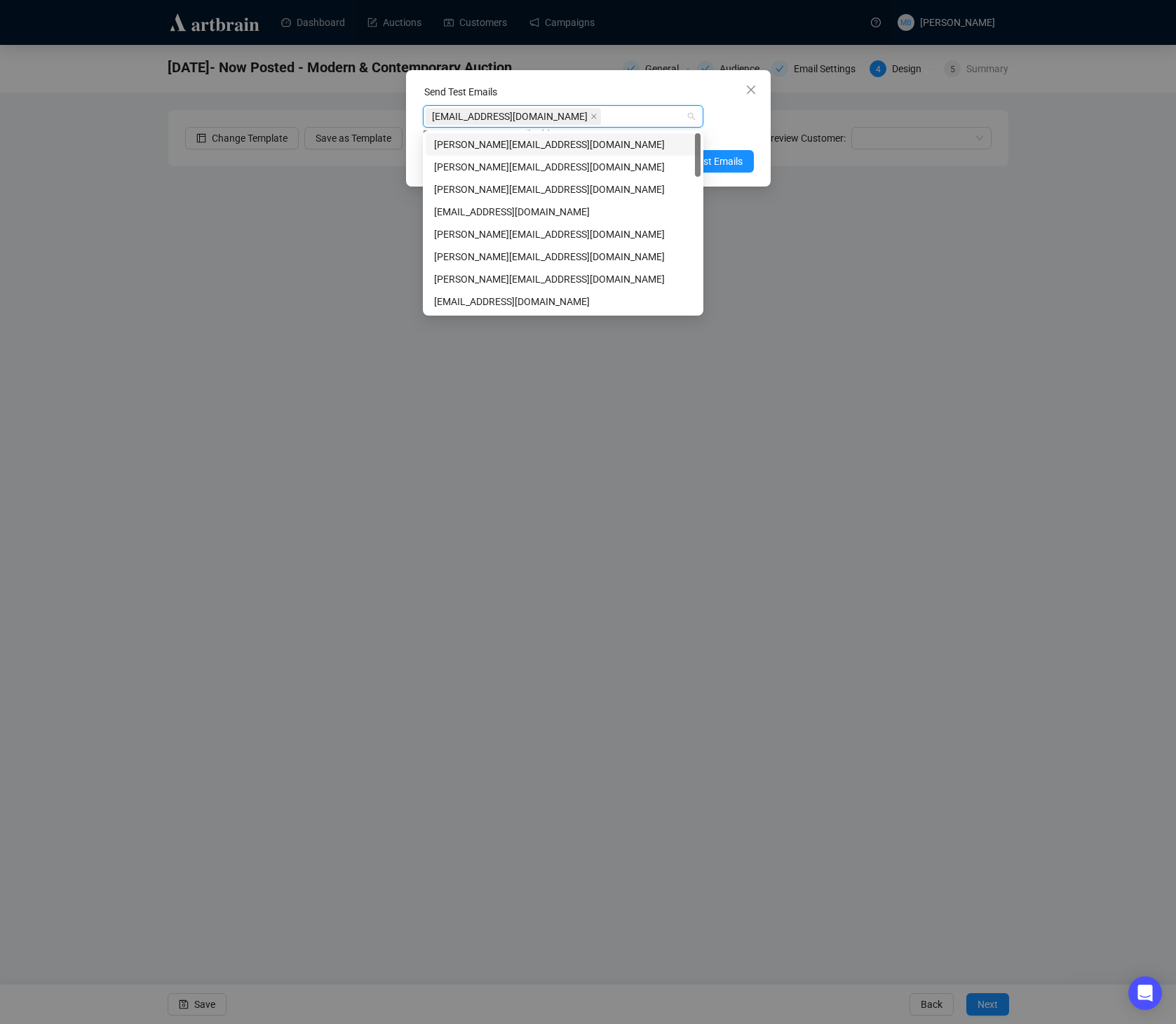
click at [726, 118] on div "[EMAIL_ADDRESS][DOMAIN_NAME] Enter up to 20 Test Email Addresses" at bounding box center [588, 123] width 331 height 36
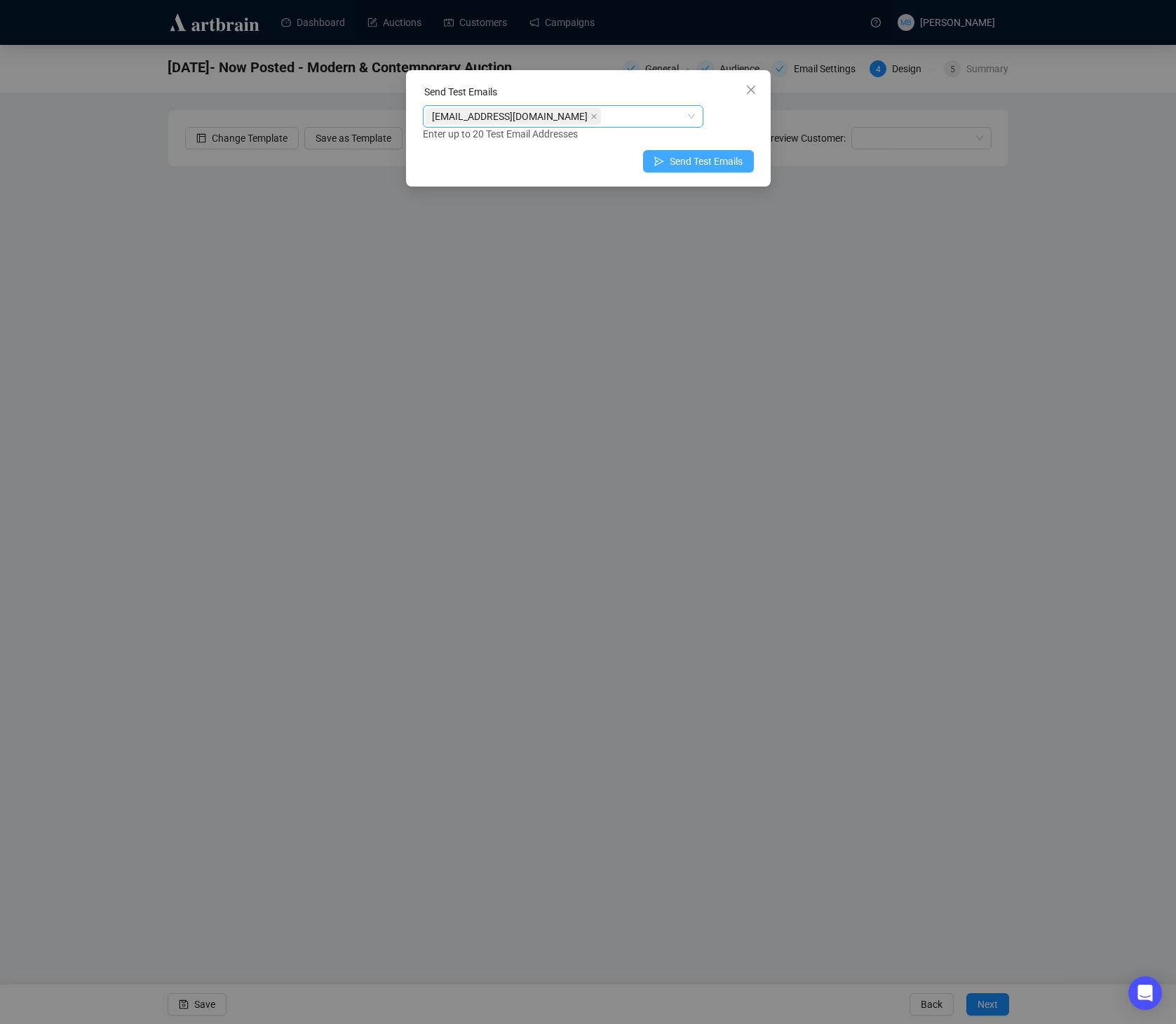
click at [715, 160] on span "Send Test Emails" at bounding box center [706, 161] width 73 height 15
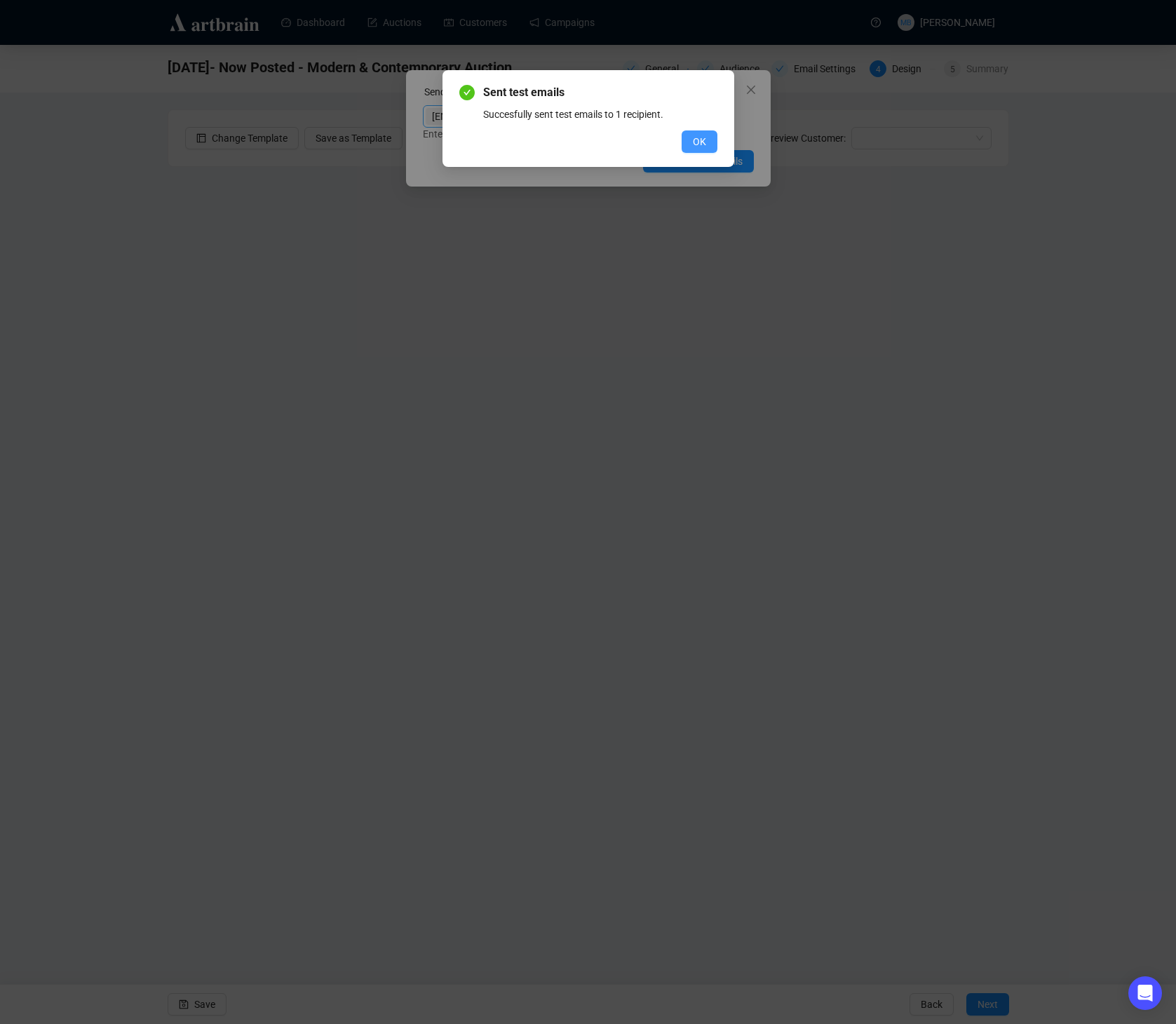
click at [696, 140] on span "OK" at bounding box center [700, 141] width 13 height 15
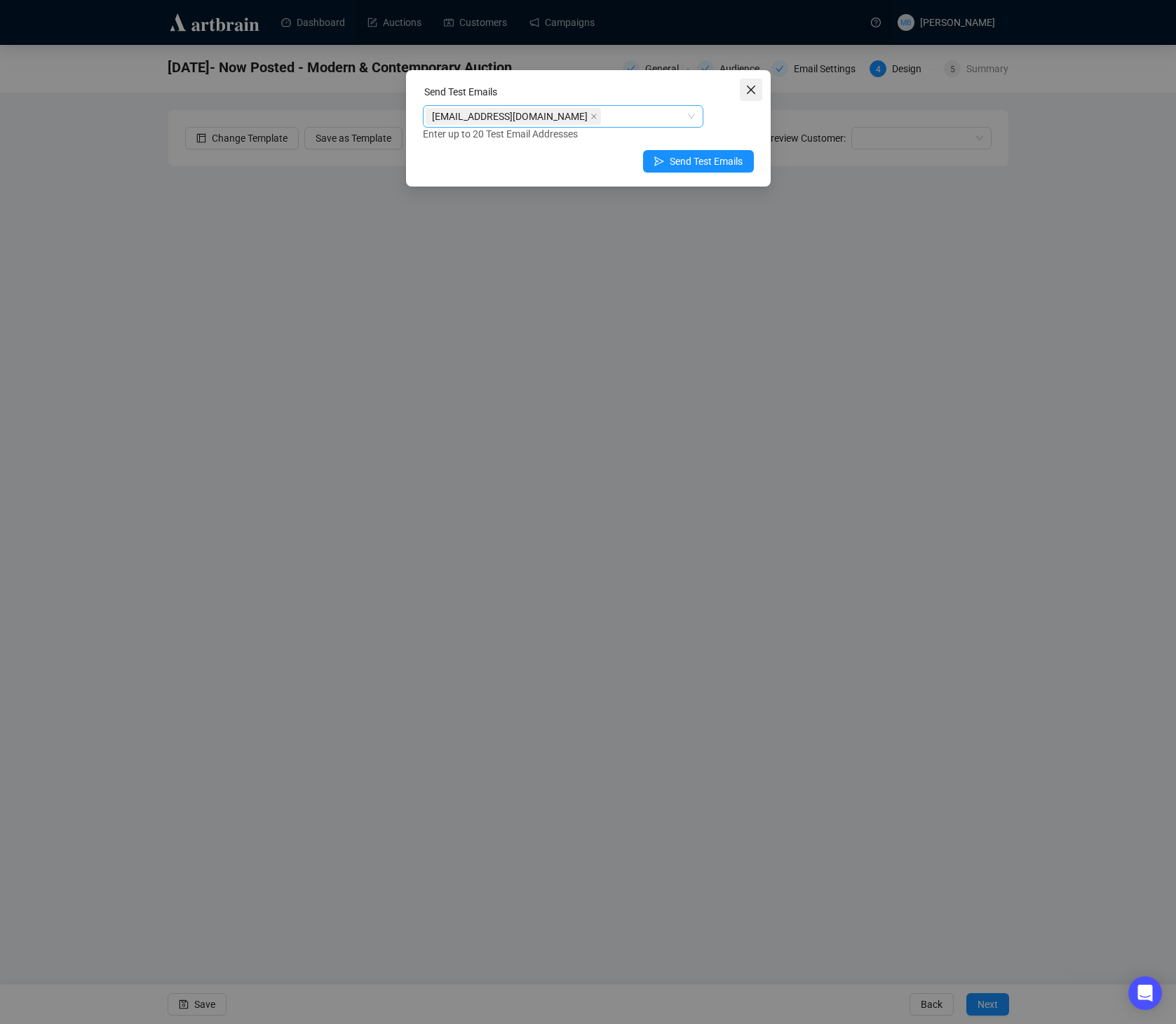
click at [742, 87] on span "Close" at bounding box center [751, 90] width 23 height 11
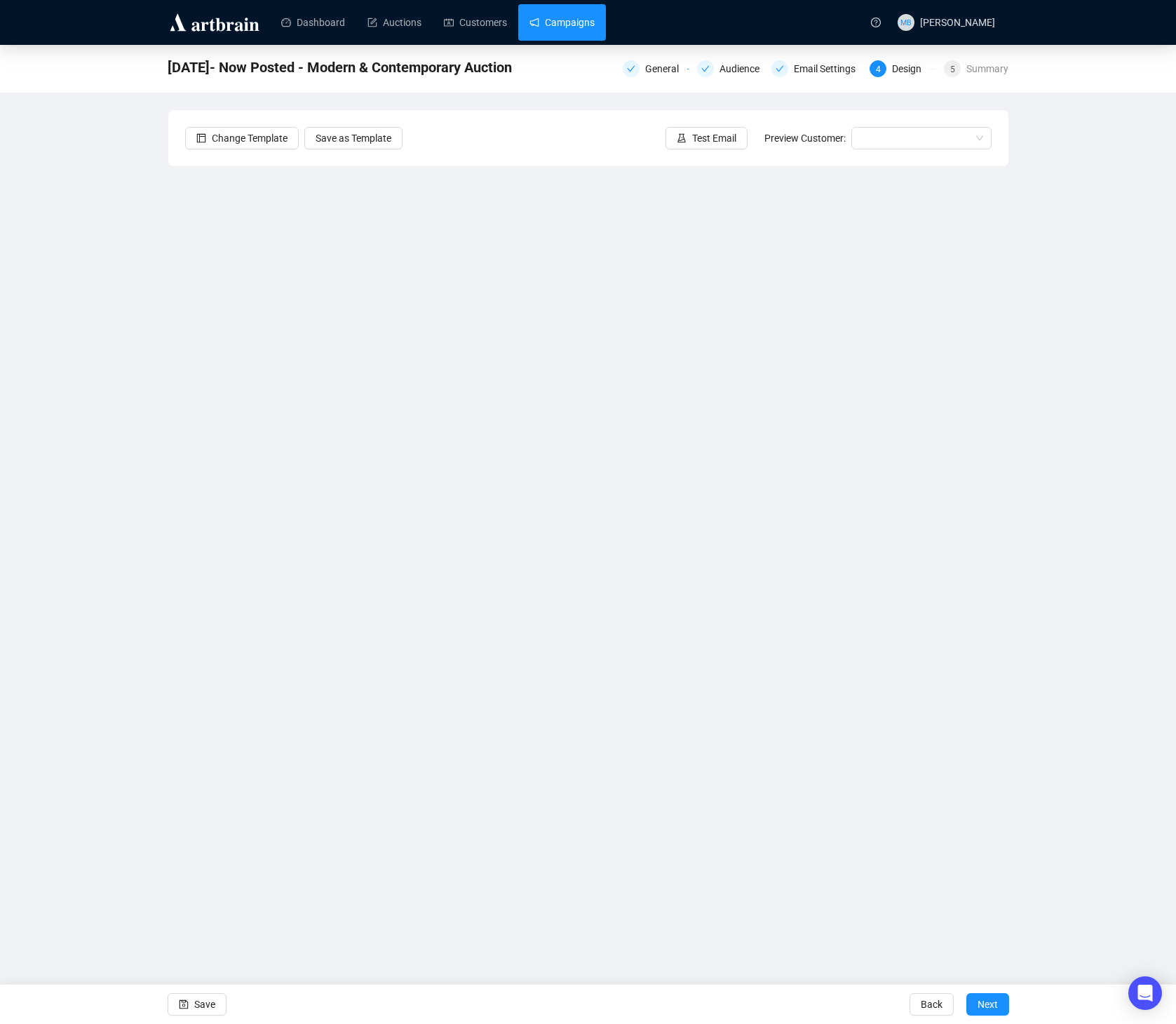
click at [580, 31] on link "Campaigns" at bounding box center [562, 22] width 65 height 36
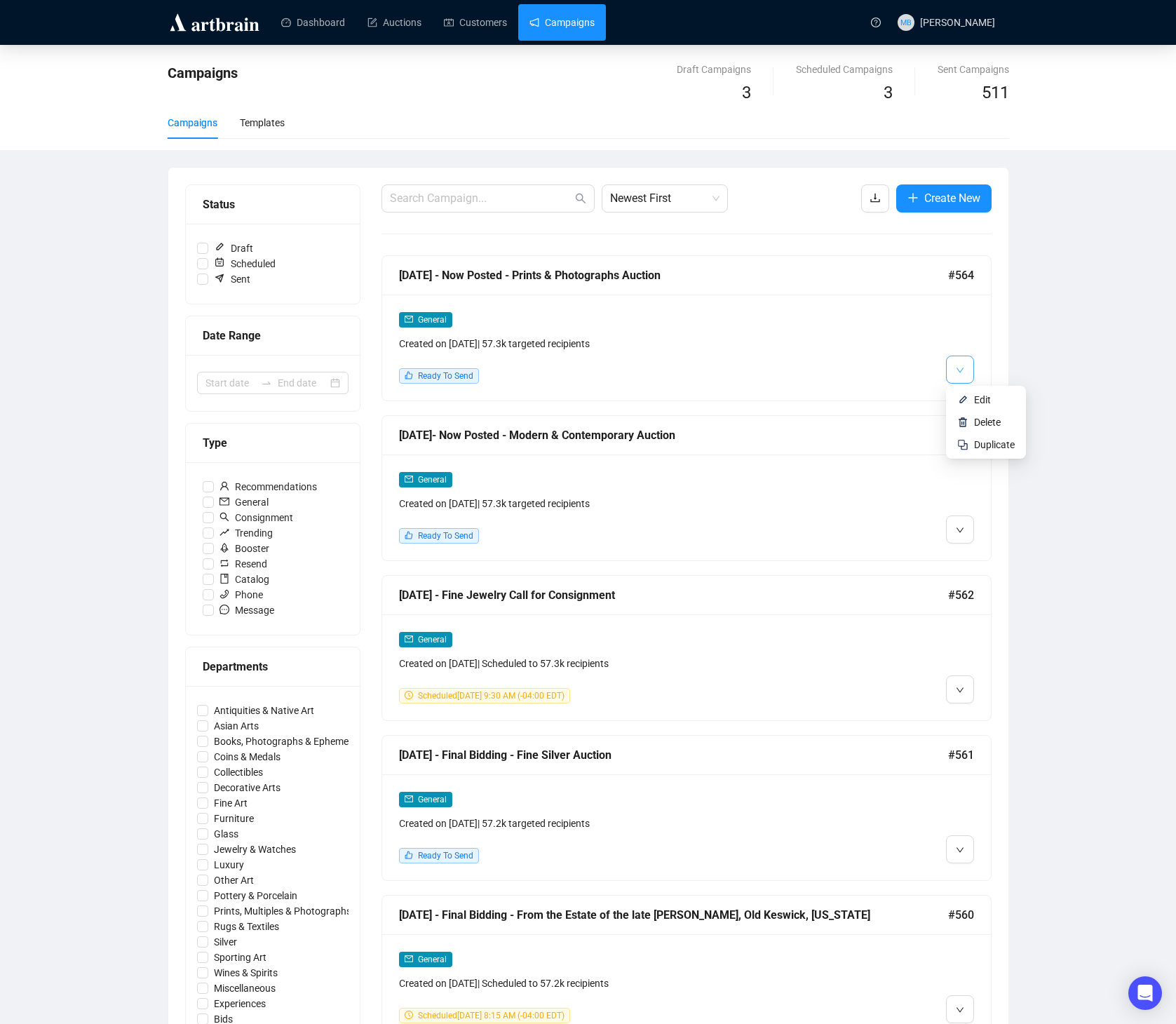
click at [956, 367] on icon "down" at bounding box center [959, 369] width 7 height 5
click at [966, 398] on img at bounding box center [963, 400] width 11 height 11
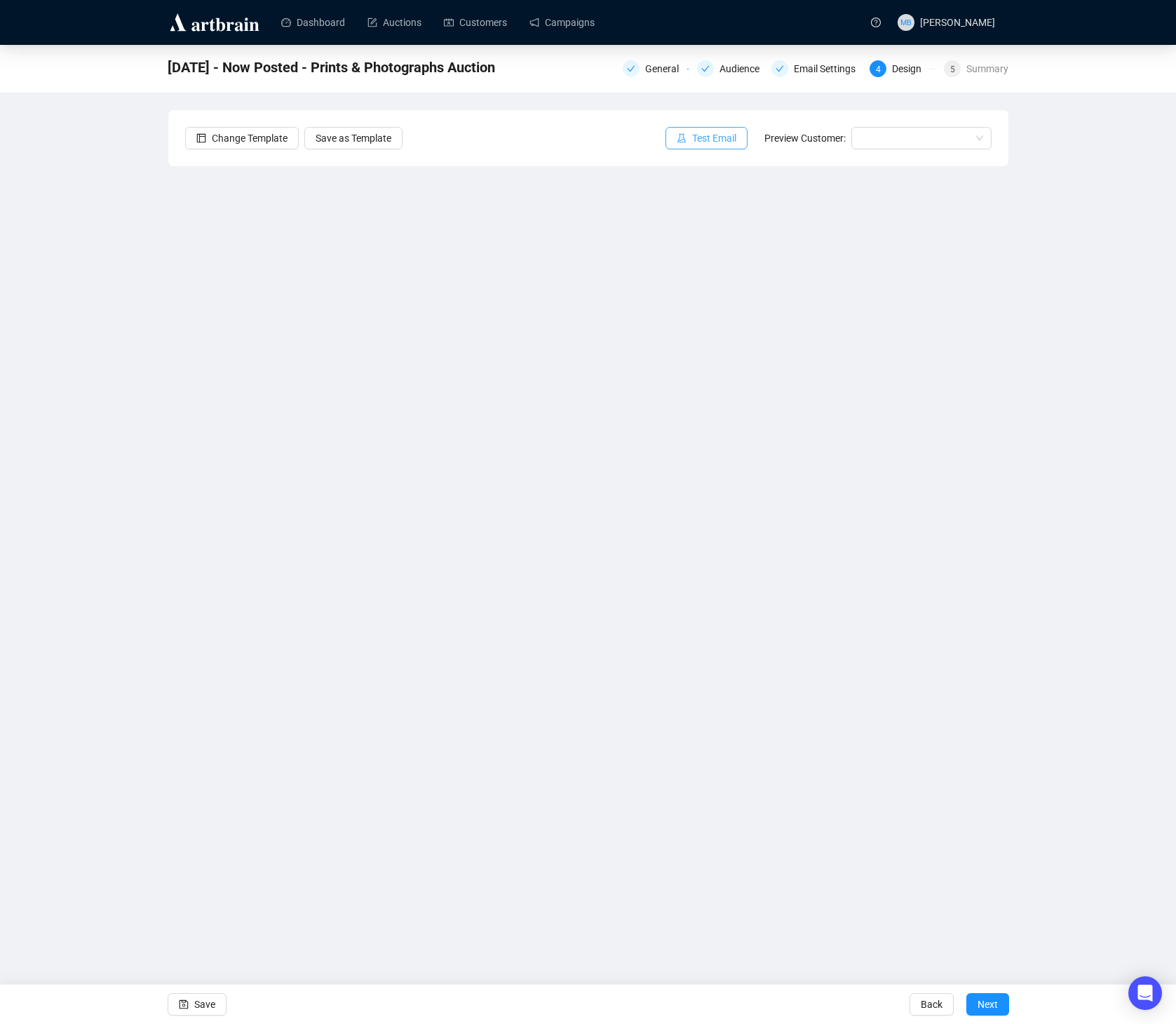
click at [698, 144] on span "Test Email" at bounding box center [714, 138] width 44 height 15
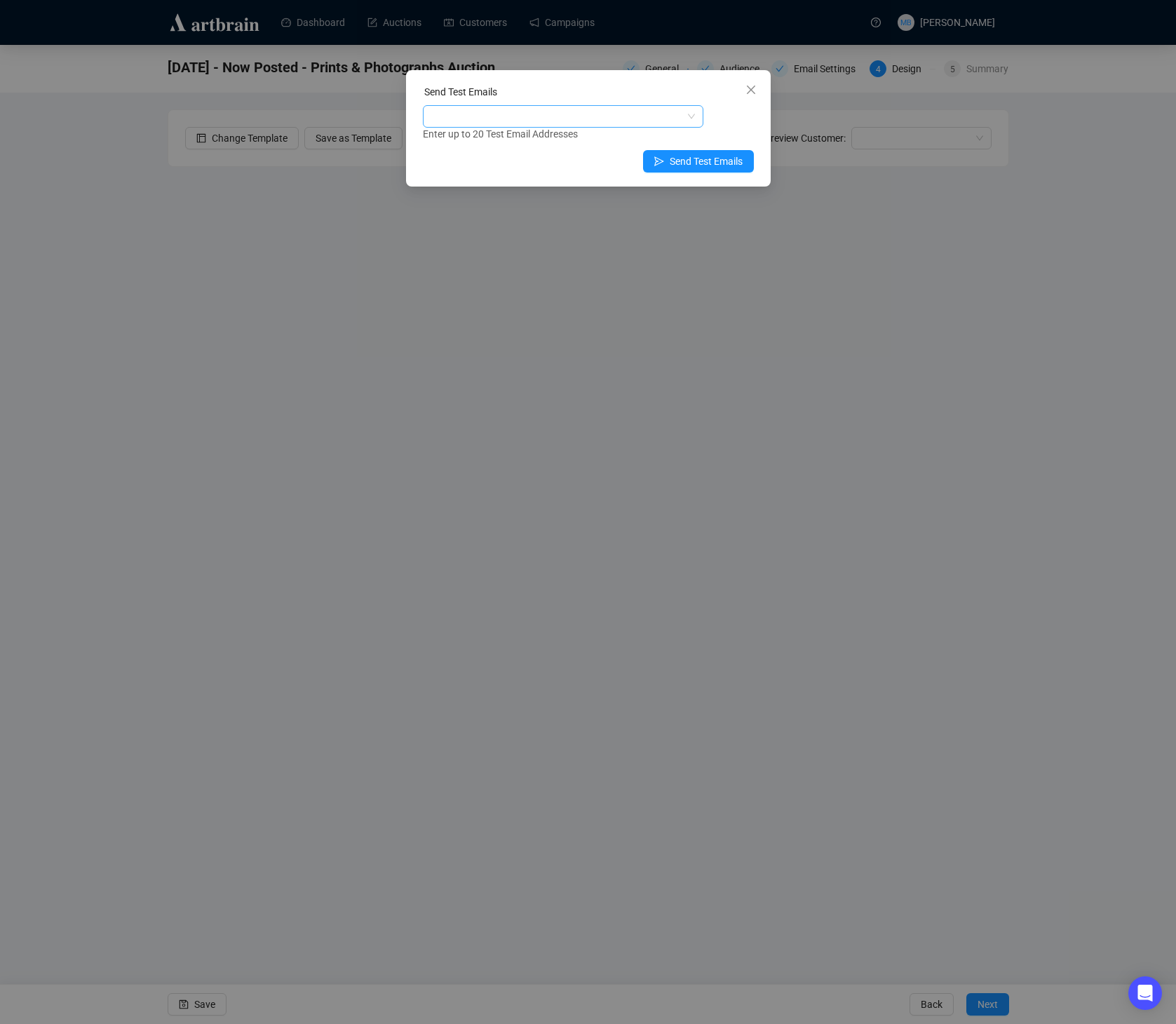
click at [660, 118] on div at bounding box center [556, 116] width 261 height 20
type input "lauren"
click at [519, 168] on div "[EMAIL_ADDRESS][DOMAIN_NAME]" at bounding box center [563, 167] width 258 height 15
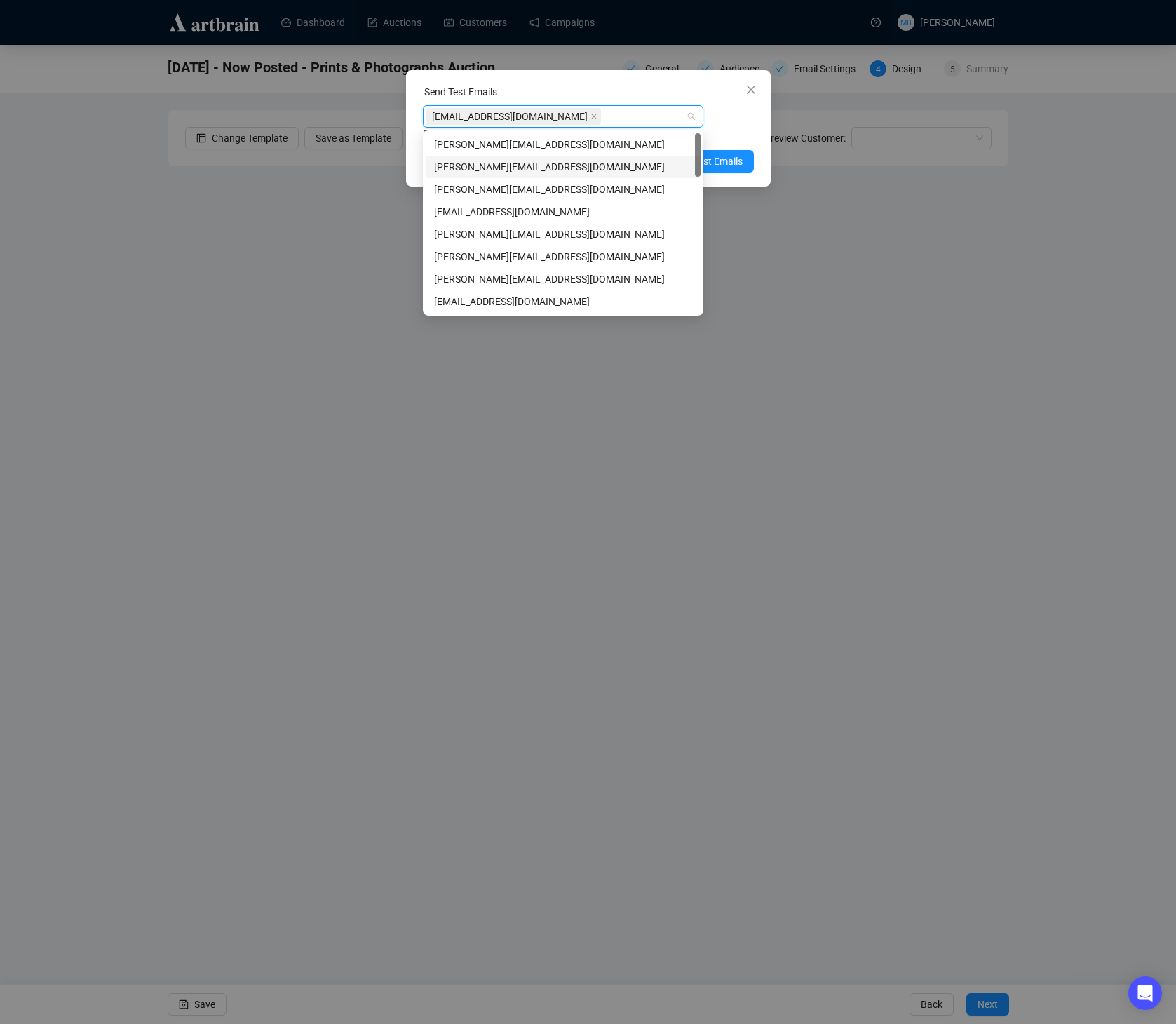
click at [749, 128] on div "Enter up to 20 Test Email Addresses" at bounding box center [588, 134] width 331 height 16
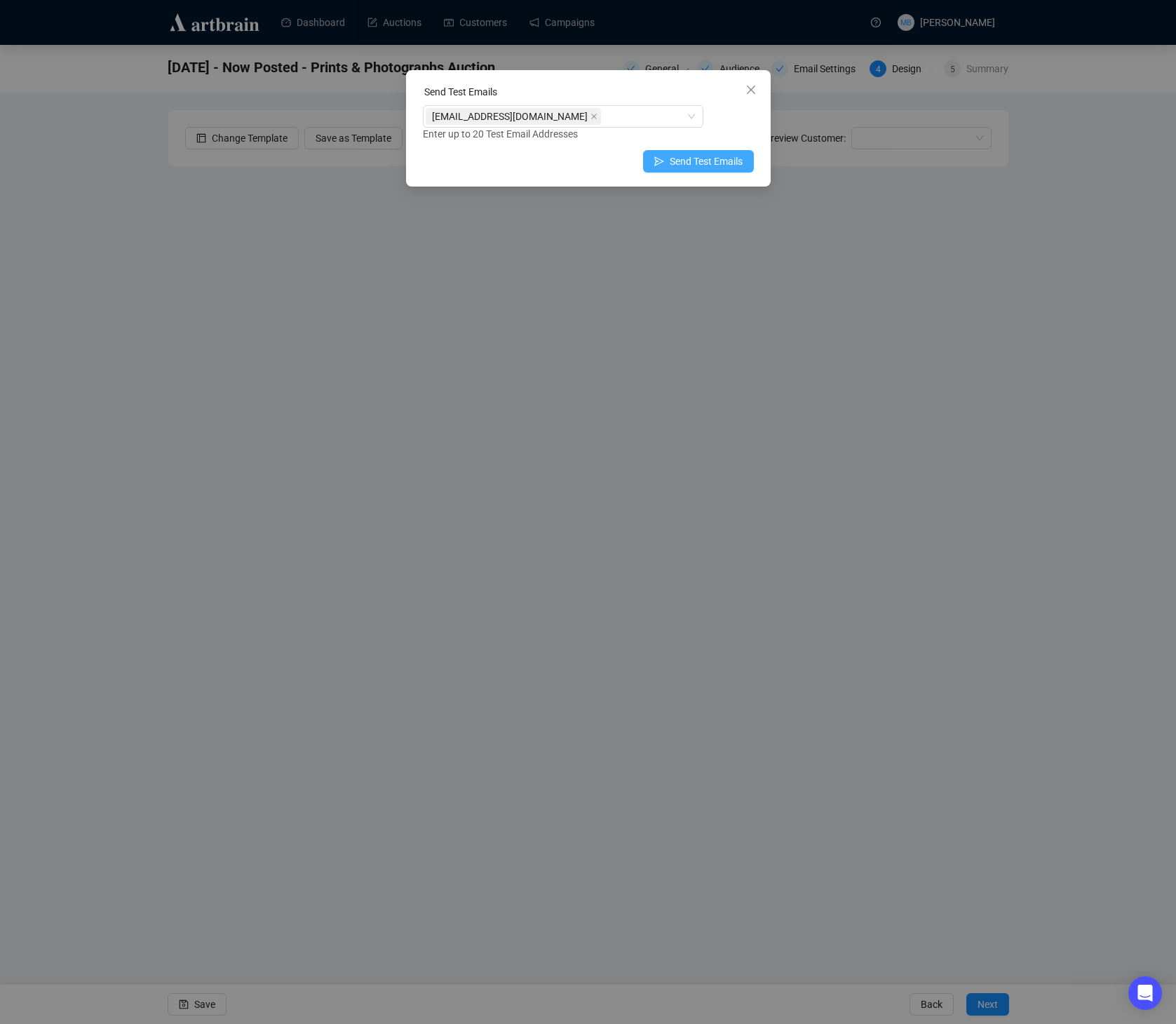
click at [724, 165] on span "Send Test Emails" at bounding box center [706, 161] width 73 height 15
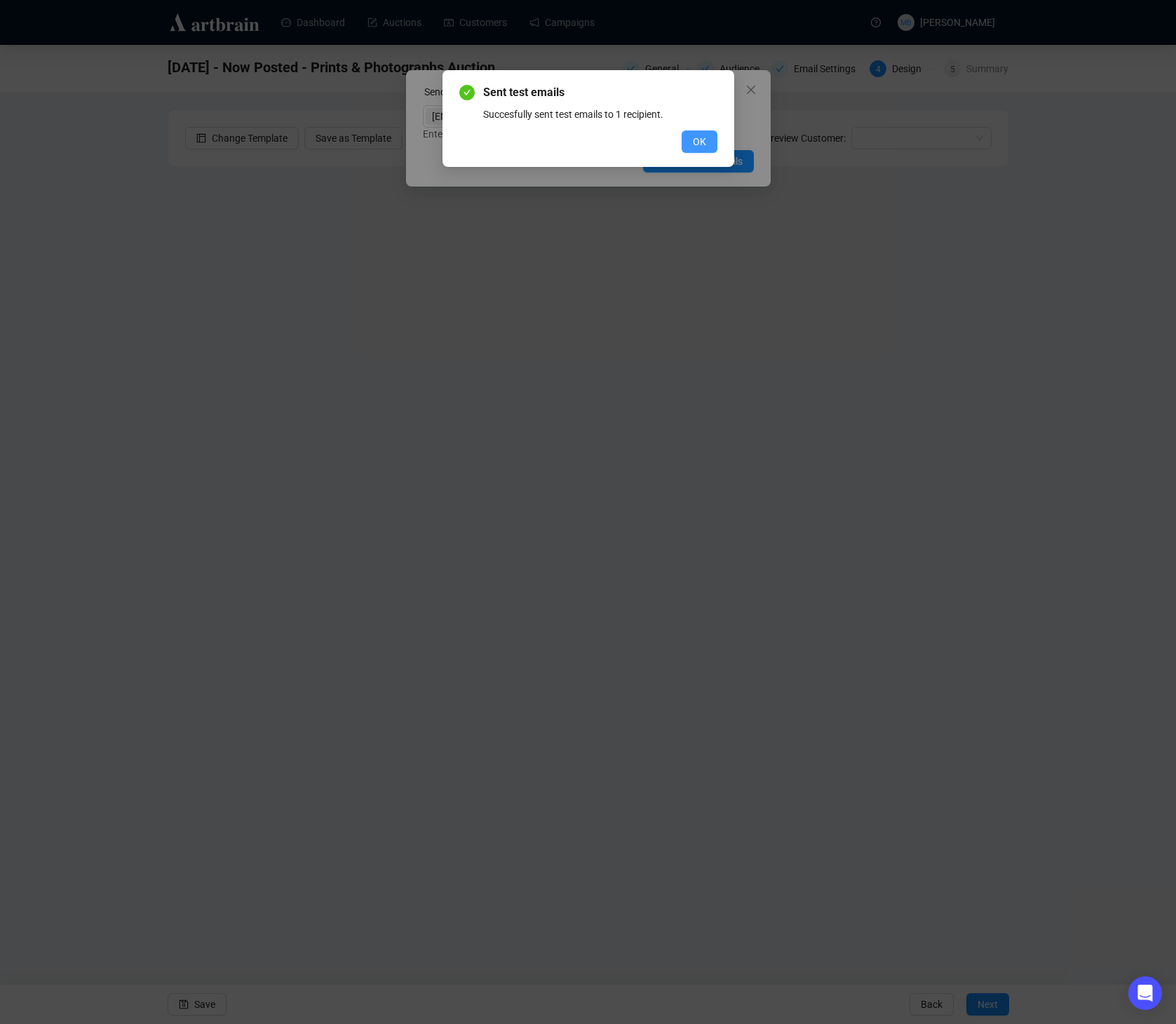
click at [695, 137] on span "OK" at bounding box center [700, 141] width 13 height 15
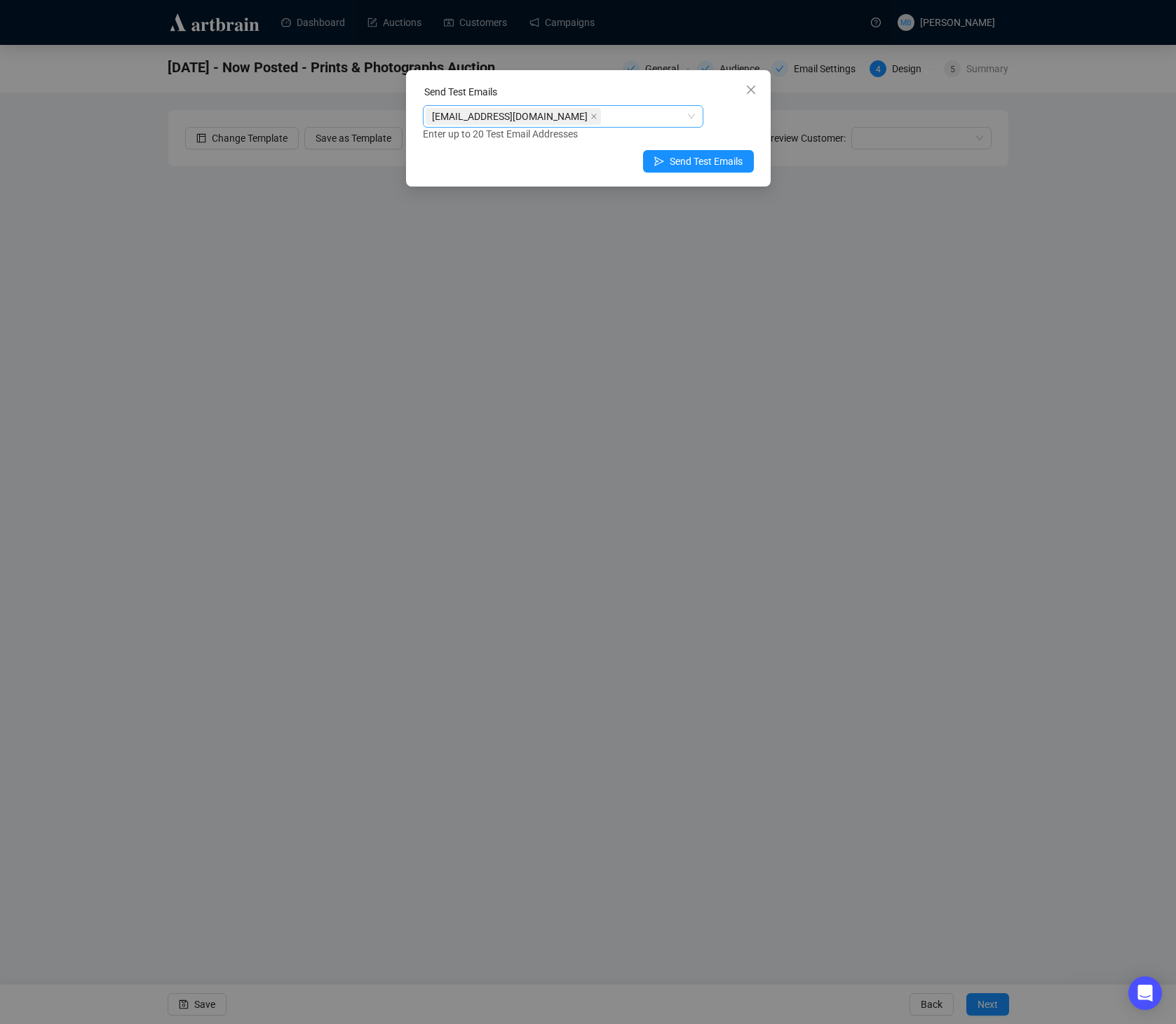
click at [591, 117] on icon "close" at bounding box center [594, 116] width 6 height 6
click at [544, 117] on div at bounding box center [556, 116] width 261 height 20
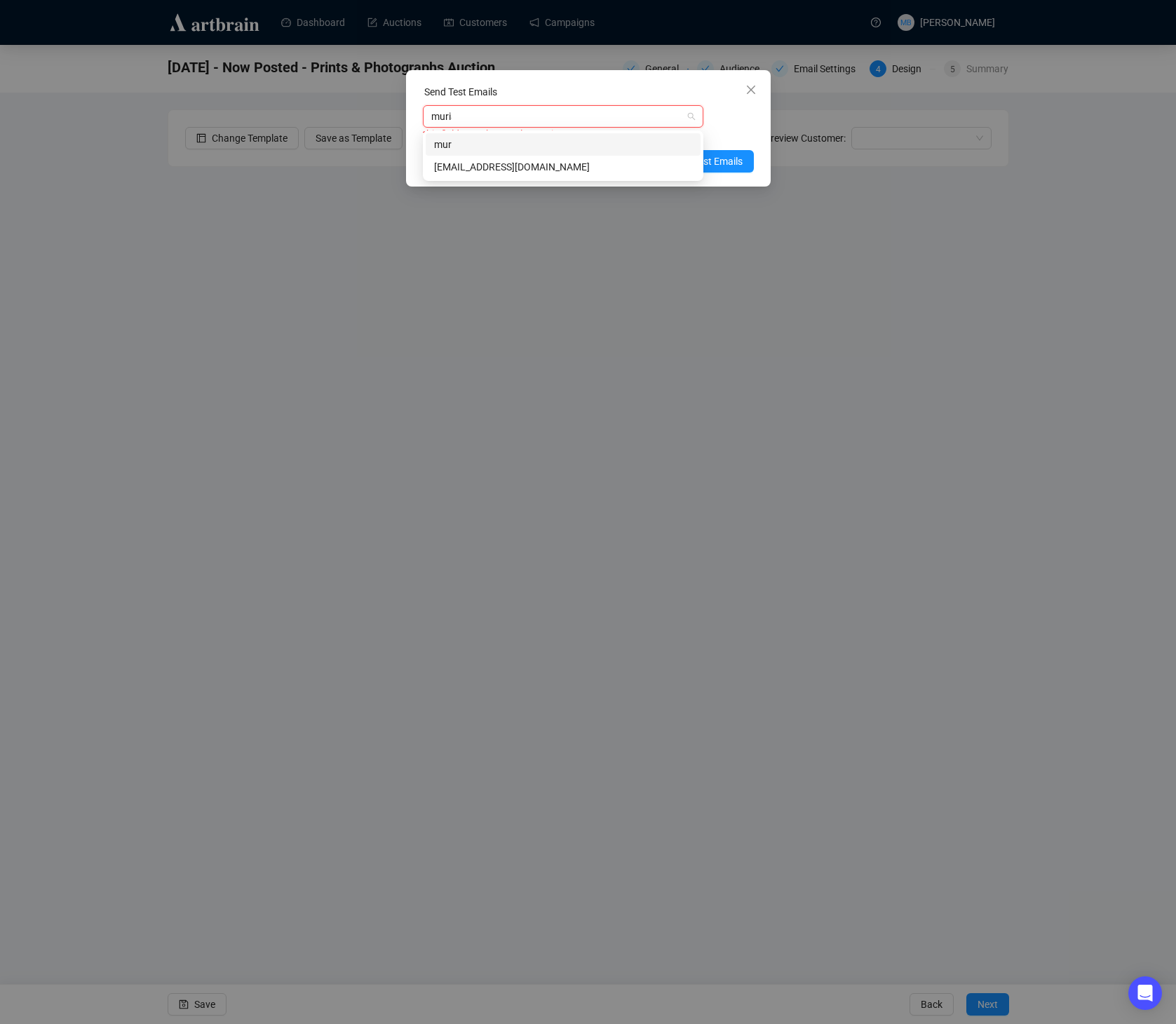
type input "muriah"
click at [521, 163] on div "[EMAIL_ADDRESS][DOMAIN_NAME]" at bounding box center [563, 167] width 258 height 15
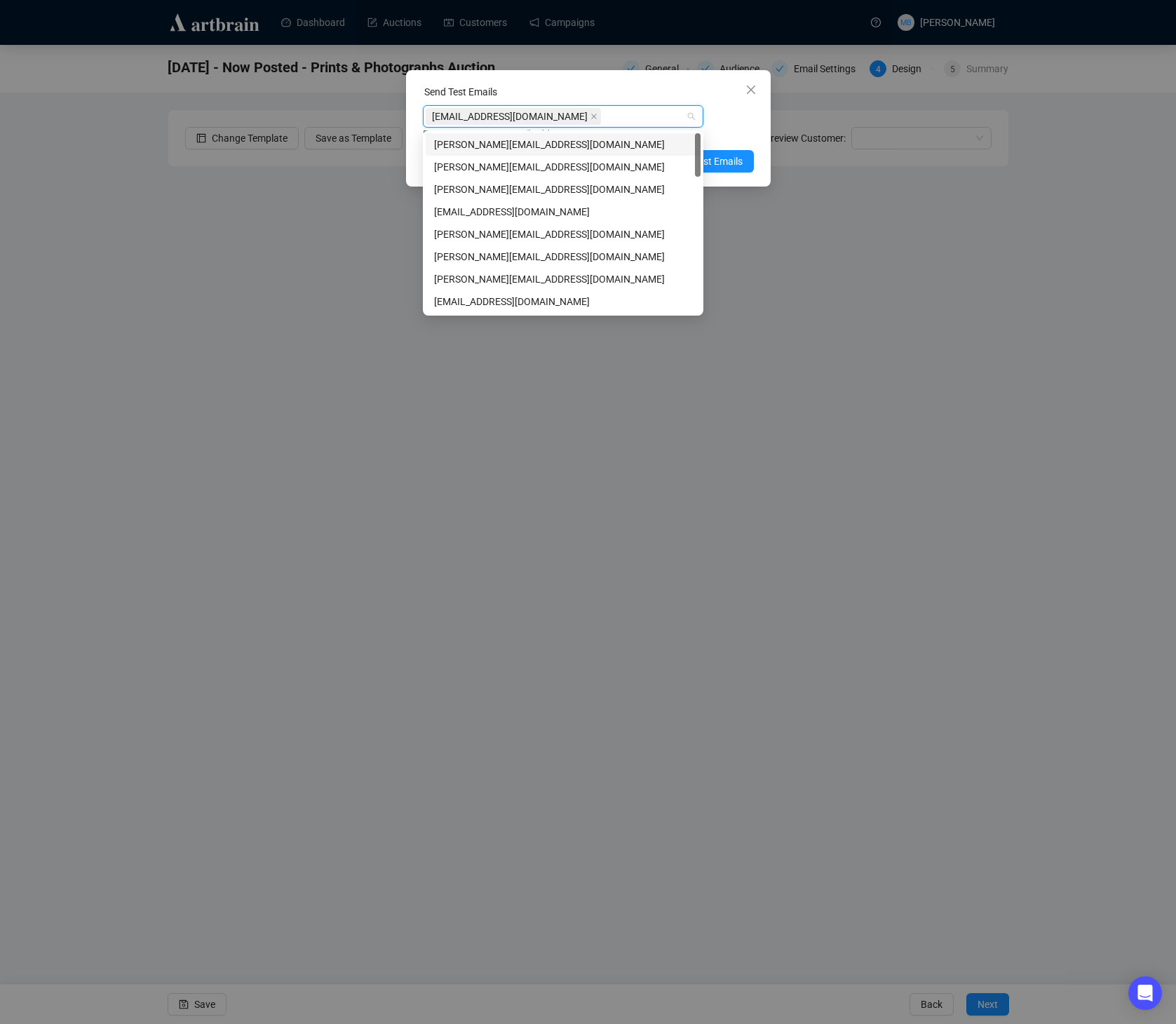
click at [736, 113] on div "[EMAIL_ADDRESS][DOMAIN_NAME] Enter up to 20 Test Email Addresses" at bounding box center [588, 123] width 331 height 36
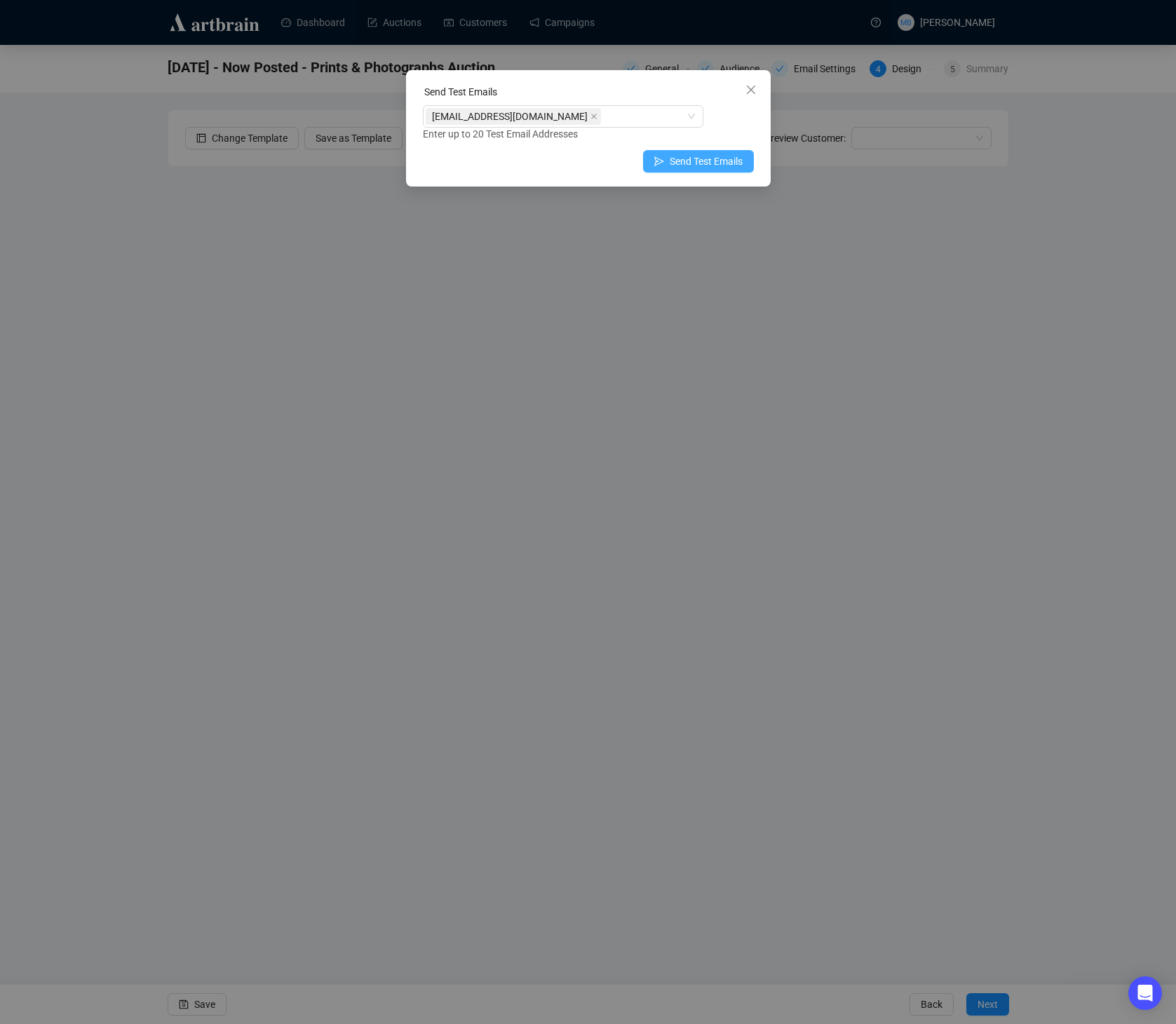
click at [712, 163] on span "Send Test Emails" at bounding box center [706, 161] width 73 height 15
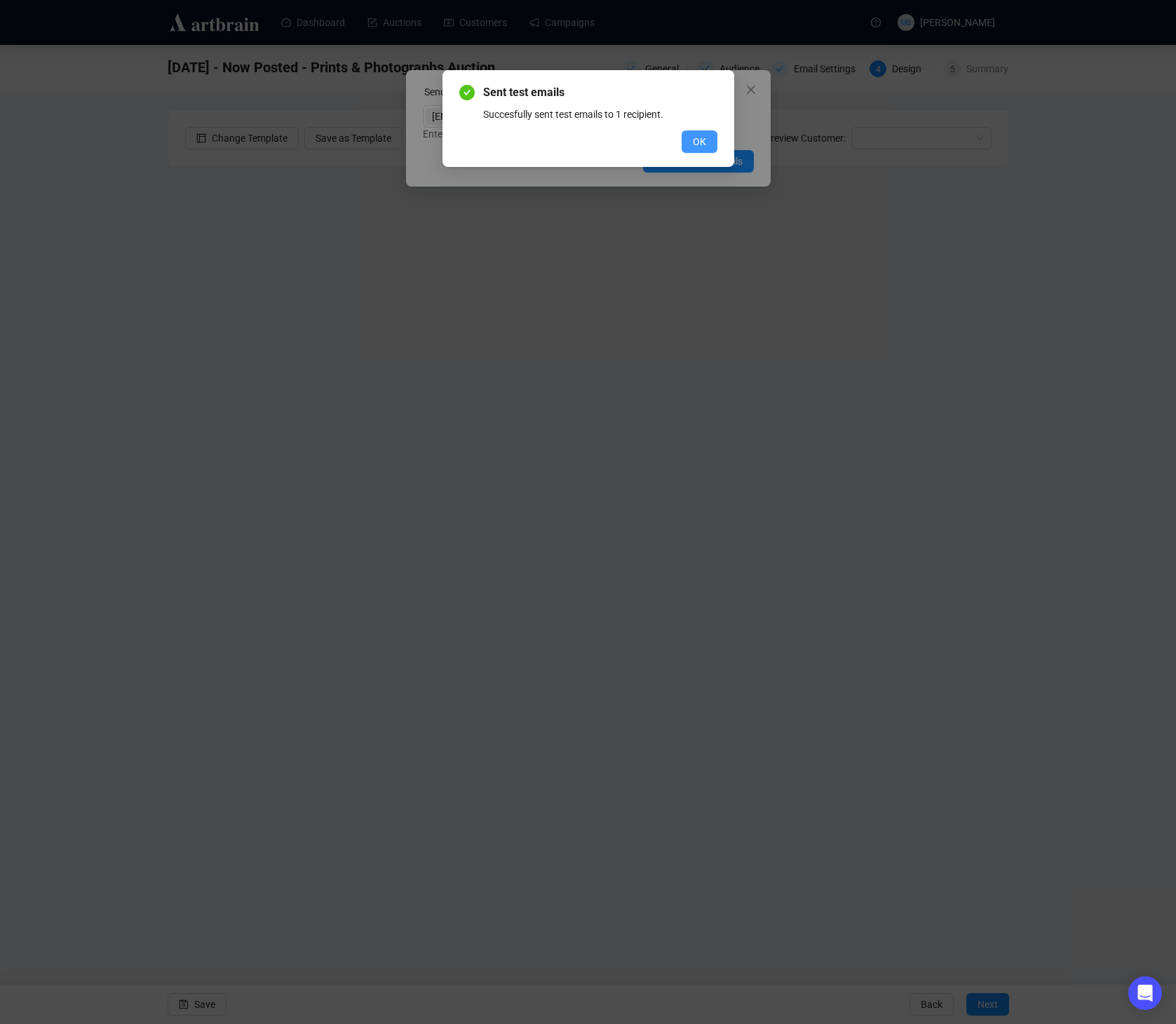
drag, startPoint x: 694, startPoint y: 142, endPoint x: 725, endPoint y: 115, distance: 41.1
click at [694, 141] on span "OK" at bounding box center [700, 141] width 13 height 15
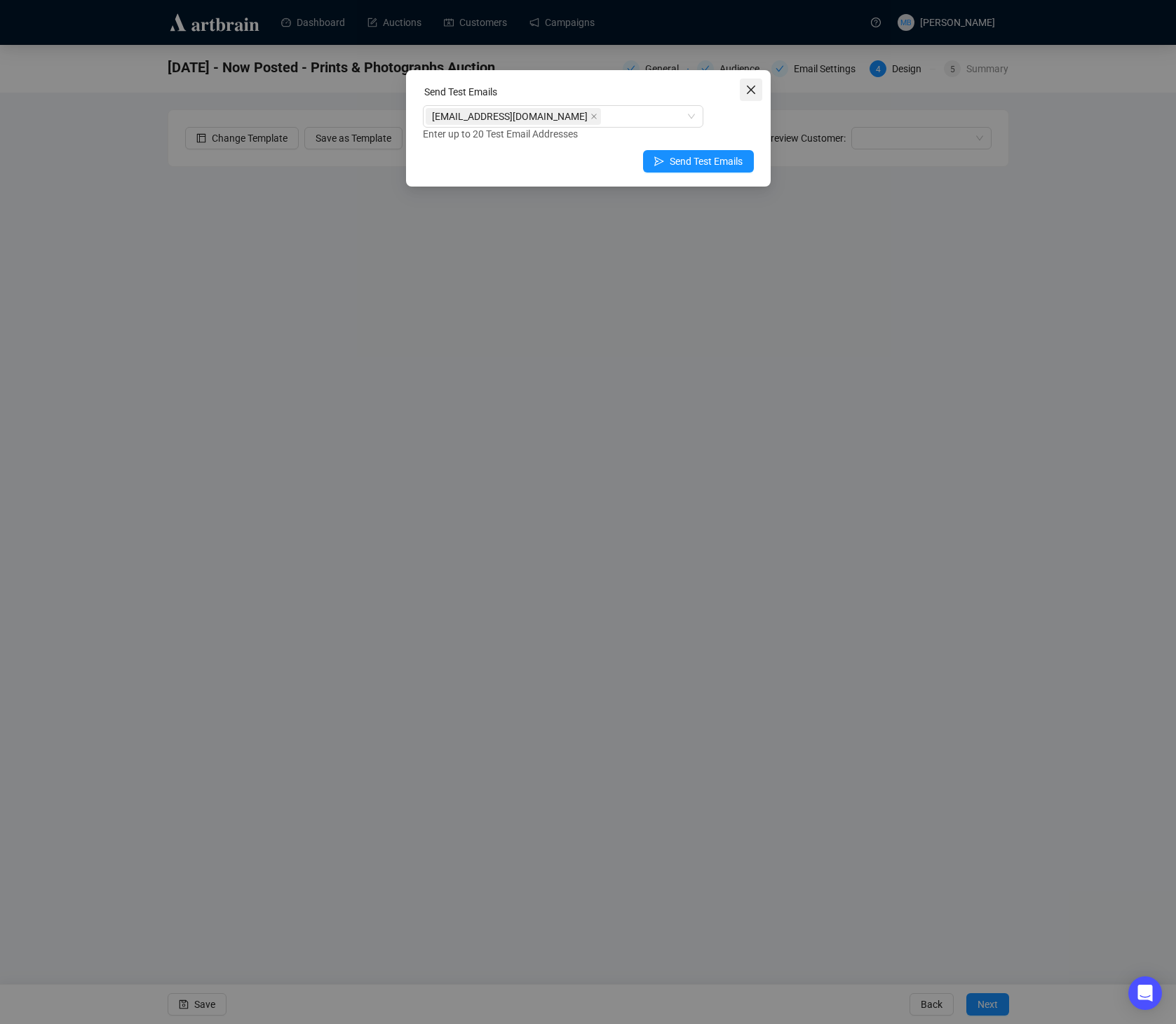
click at [754, 88] on icon "close" at bounding box center [751, 90] width 11 height 11
